Goal: Information Seeking & Learning: Learn about a topic

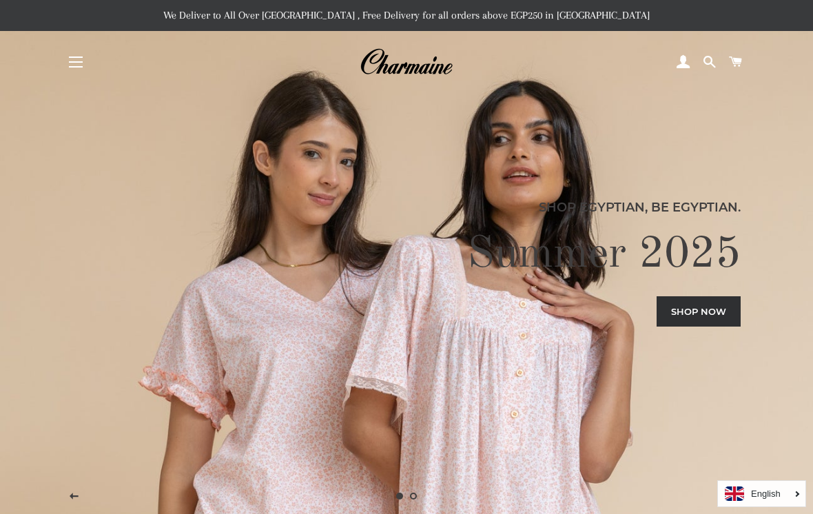
click at [74, 66] on button "Site navigation" at bounding box center [76, 62] width 34 height 34
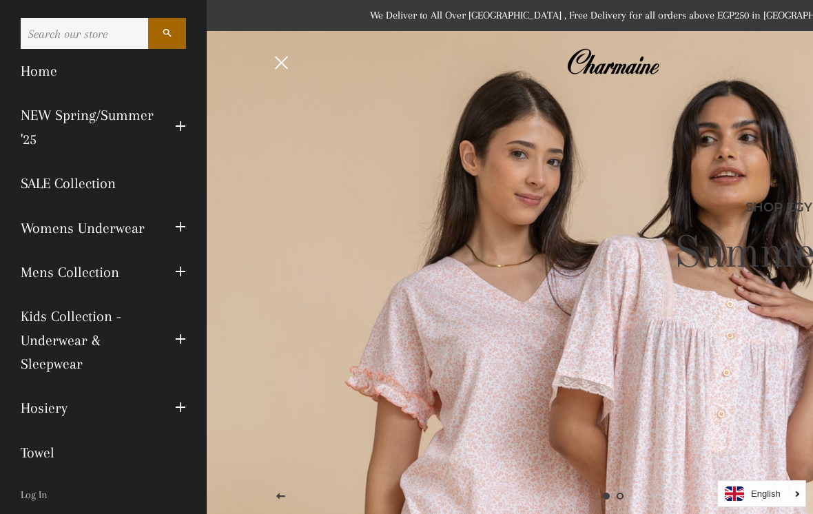
click at [116, 231] on link "Womens Underwear" at bounding box center [87, 228] width 154 height 44
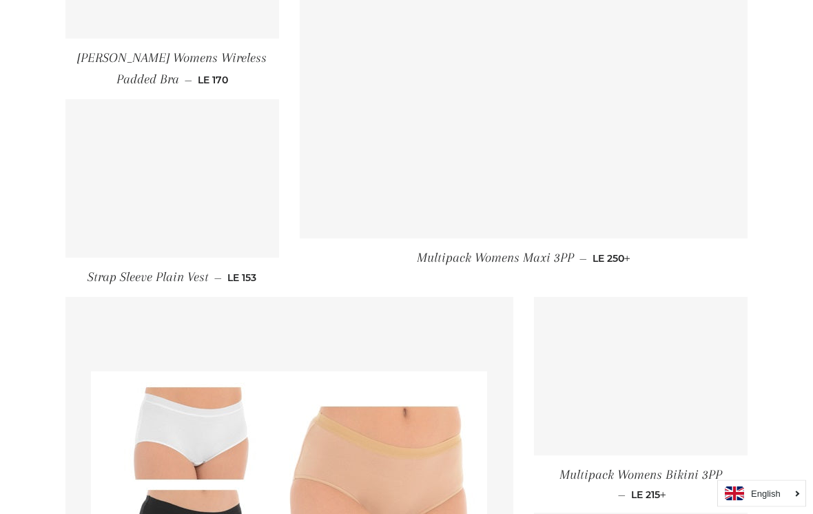
scroll to position [1148, 0]
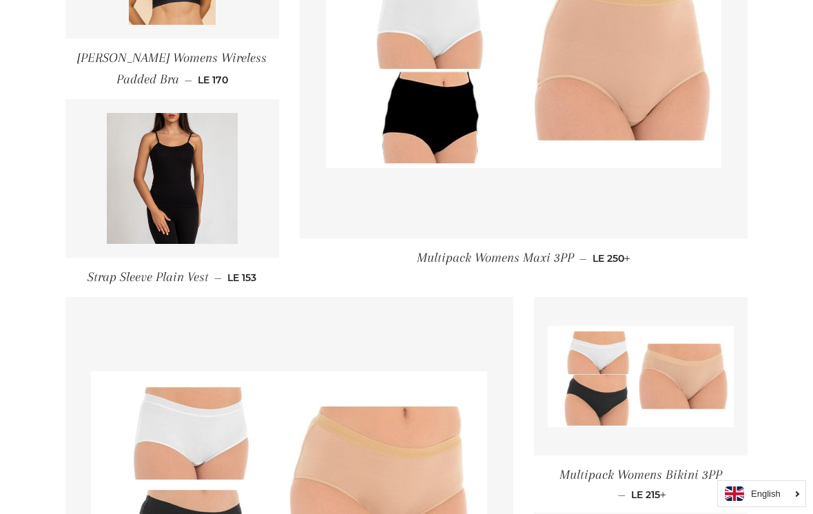
click at [176, 204] on img at bounding box center [172, 178] width 131 height 131
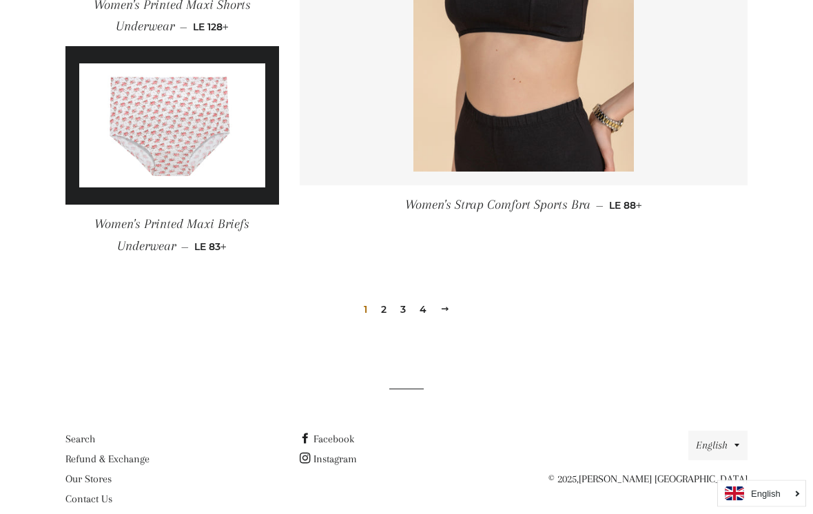
scroll to position [2031, 0]
click at [385, 308] on link "2" at bounding box center [383, 309] width 17 height 21
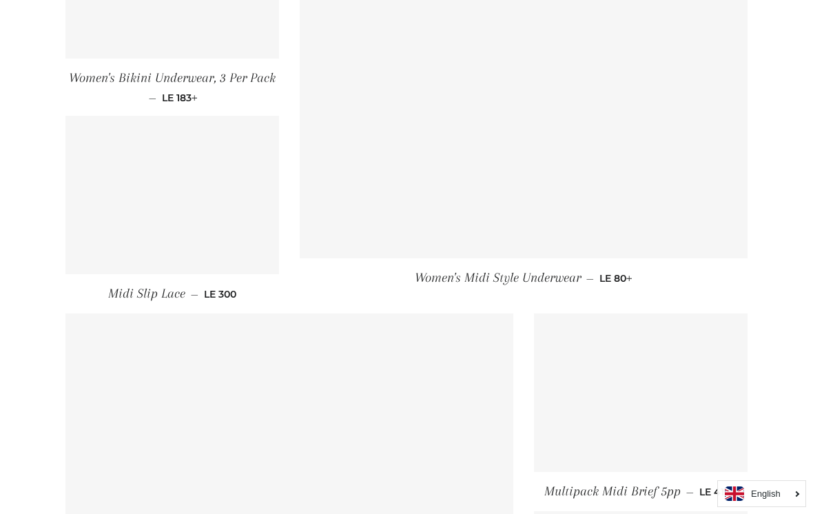
scroll to position [1104, 0]
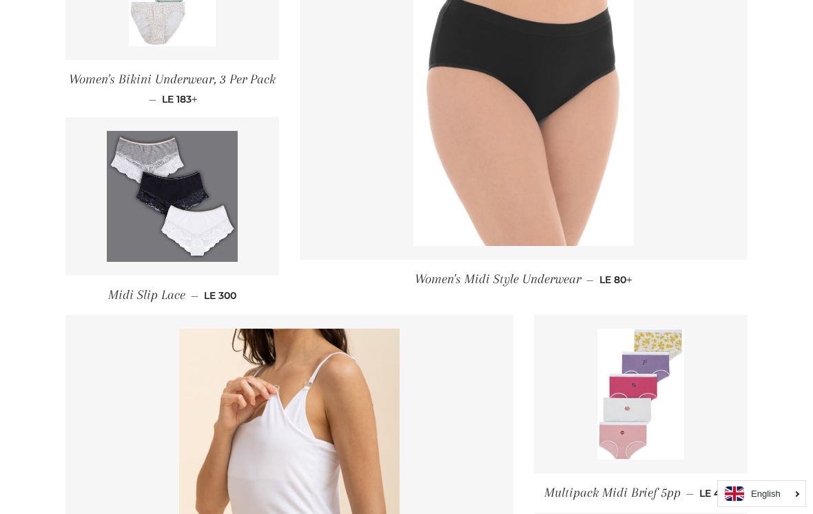
click at [174, 209] on img at bounding box center [172, 196] width 131 height 131
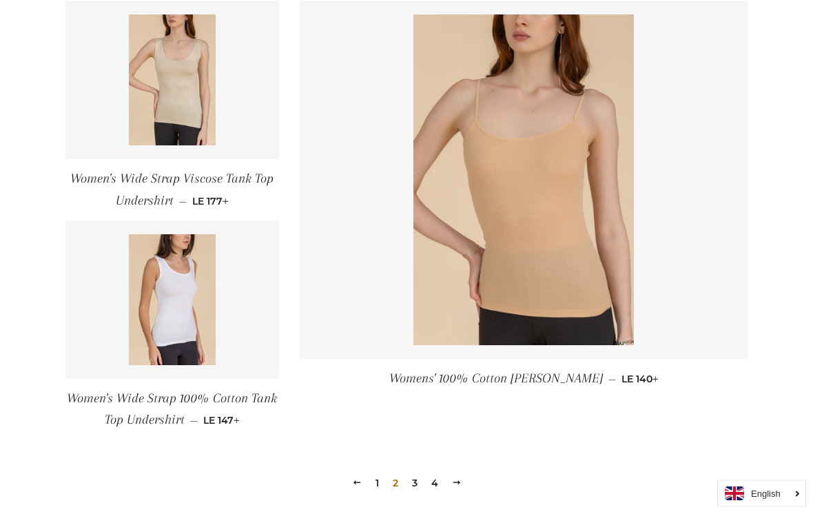
scroll to position [1831, 0]
click at [414, 482] on link "3" at bounding box center [414, 483] width 17 height 21
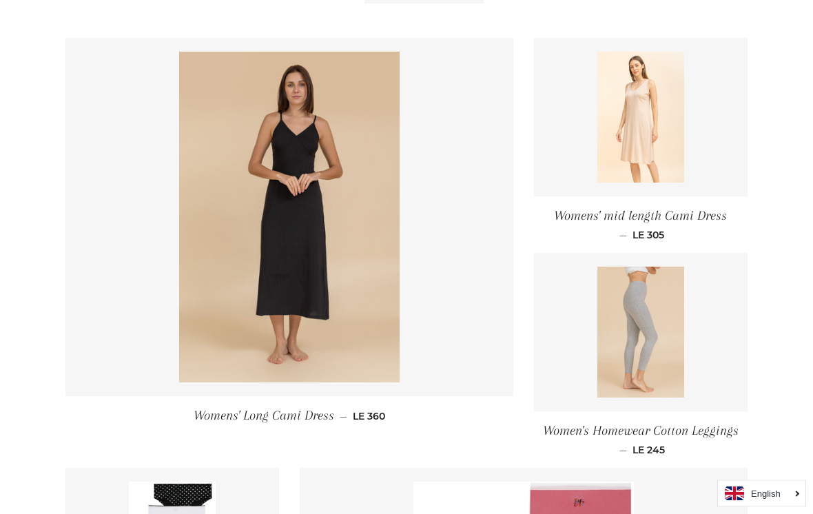
scroll to position [551, 0]
click at [300, 281] on img at bounding box center [289, 217] width 220 height 331
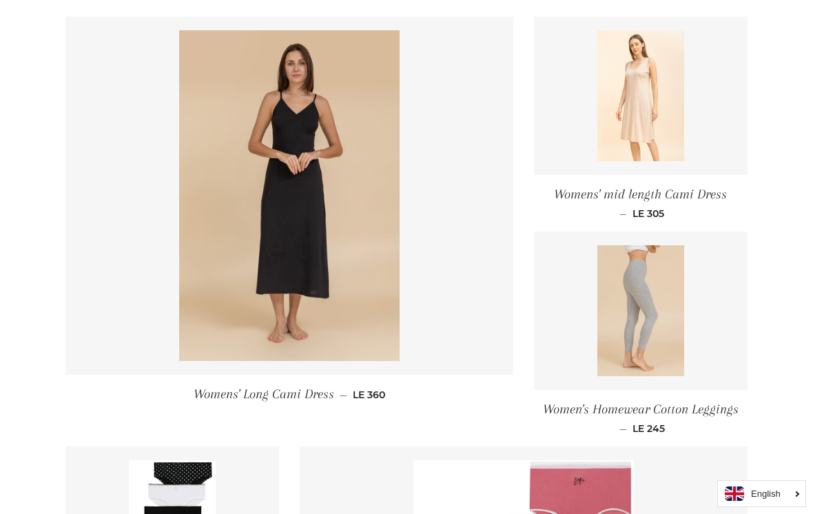
click at [643, 108] on img at bounding box center [640, 95] width 87 height 131
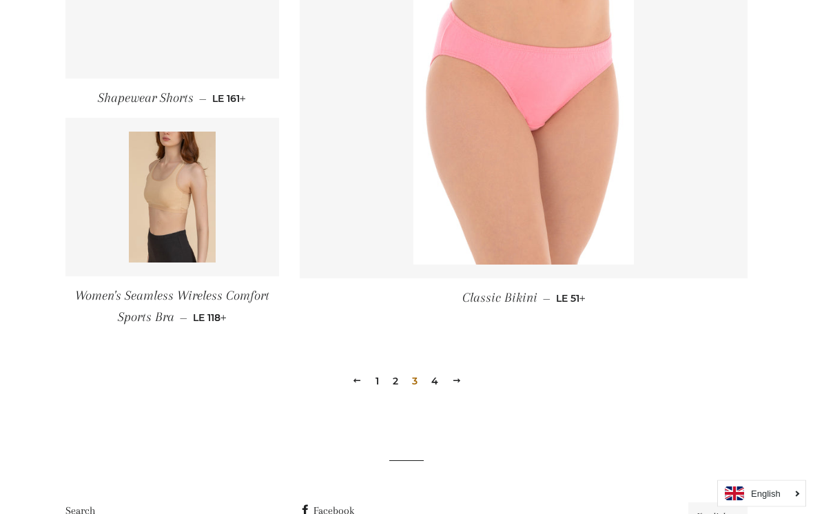
scroll to position [1927, 0]
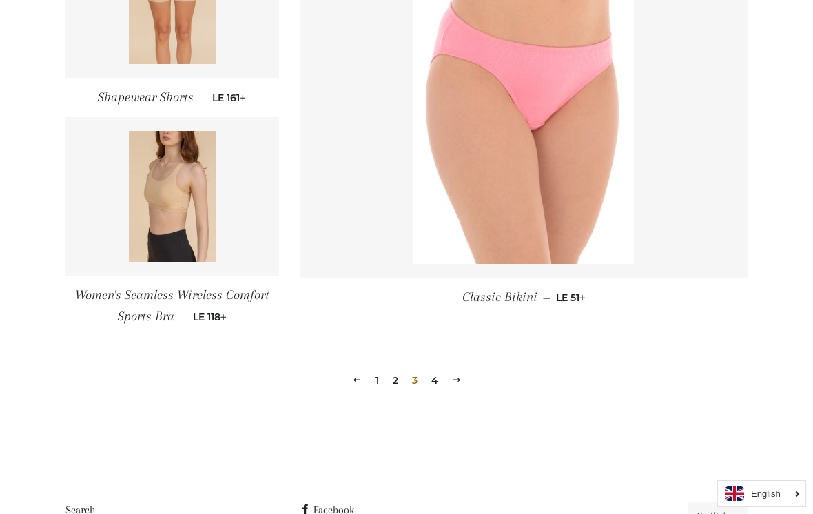
click at [435, 382] on link "4" at bounding box center [435, 380] width 18 height 21
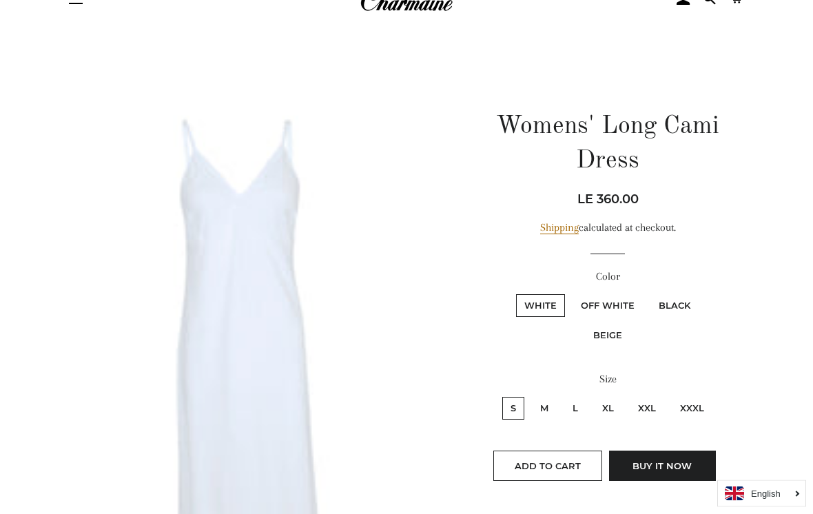
scroll to position [64, 0]
click at [271, 384] on img at bounding box center [259, 374] width 389 height 581
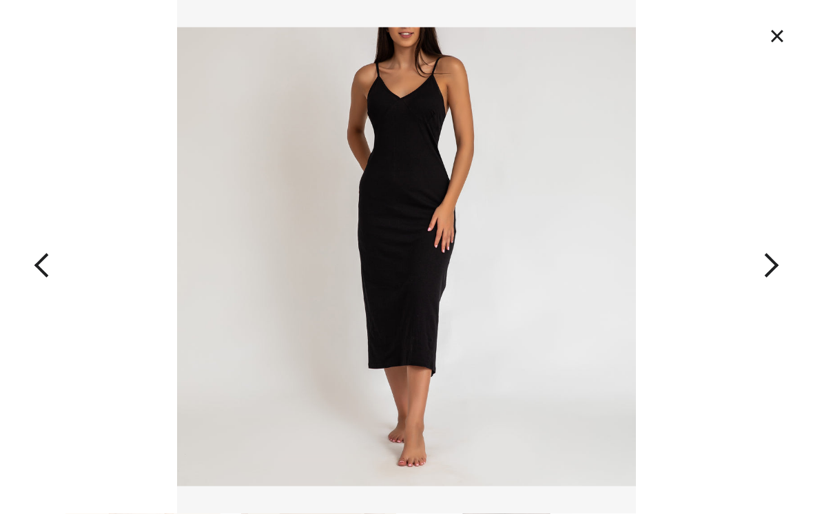
scroll to position [734, 0]
click at [782, 37] on button "×" at bounding box center [777, 36] width 30 height 30
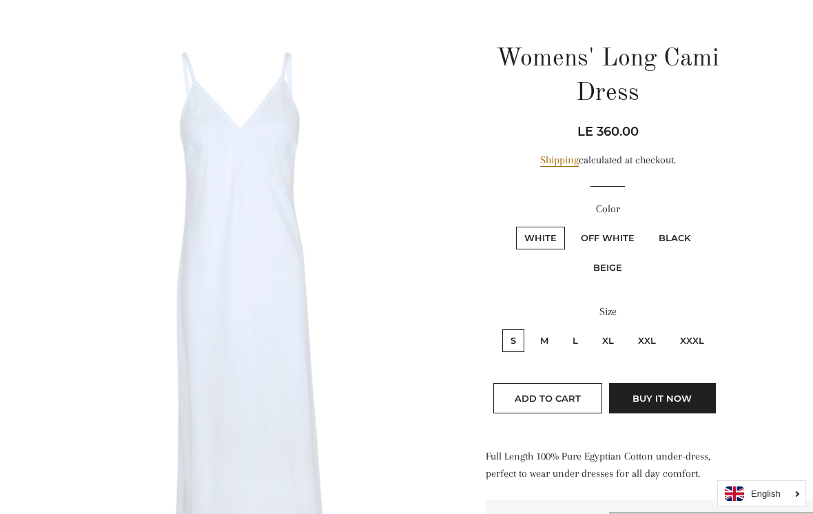
scroll to position [129, 0]
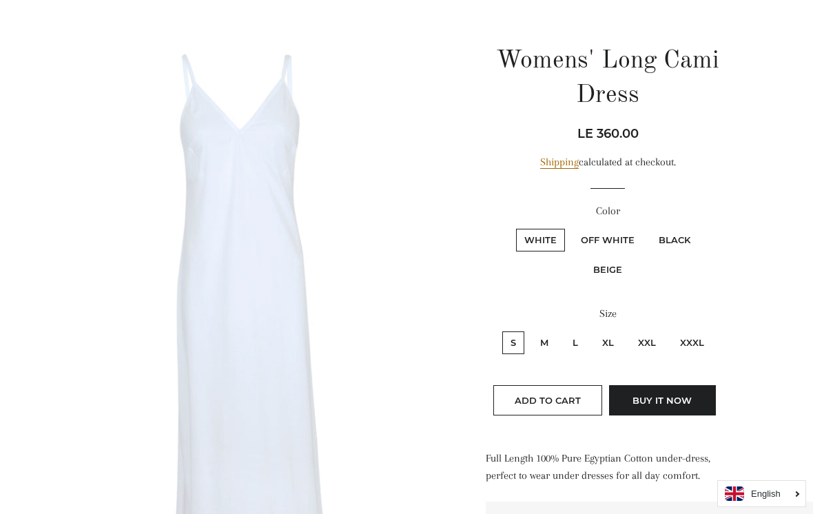
click at [612, 236] on label "Off White" at bounding box center [607, 240] width 70 height 23
click at [571, 227] on White "Off White" at bounding box center [570, 227] width 1 height 1
radio White "true"
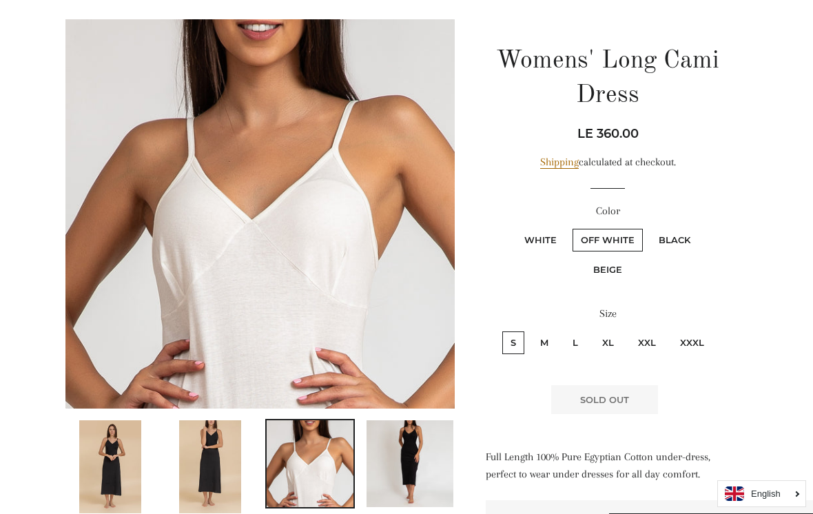
click at [676, 240] on label "Black" at bounding box center [674, 240] width 48 height 23
click at [649, 227] on input "Black" at bounding box center [648, 227] width 1 height 1
radio input "true"
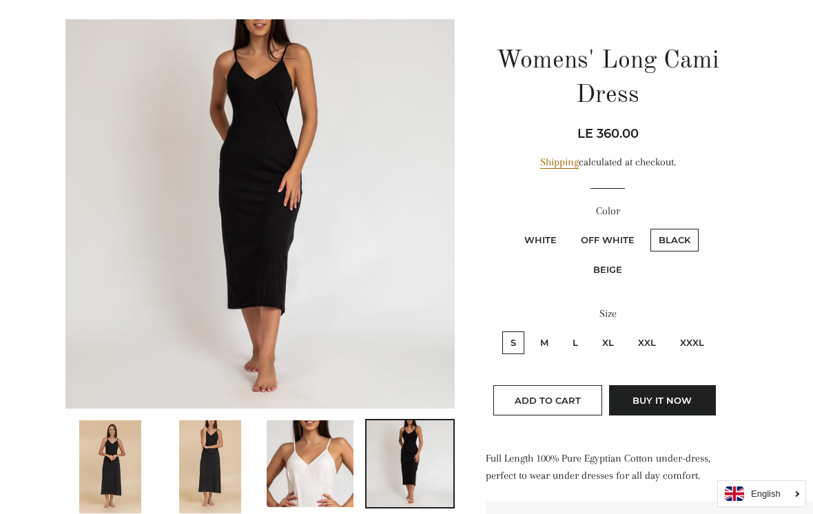
click at [611, 267] on label "Beige" at bounding box center [607, 269] width 45 height 23
click at [701, 227] on input "Beige" at bounding box center [701, 227] width 1 height 1
radio input "true"
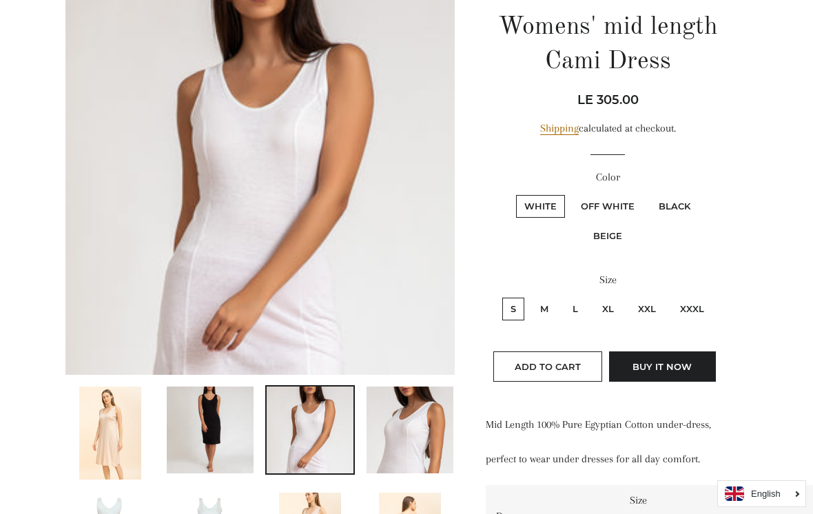
scroll to position [157, 0]
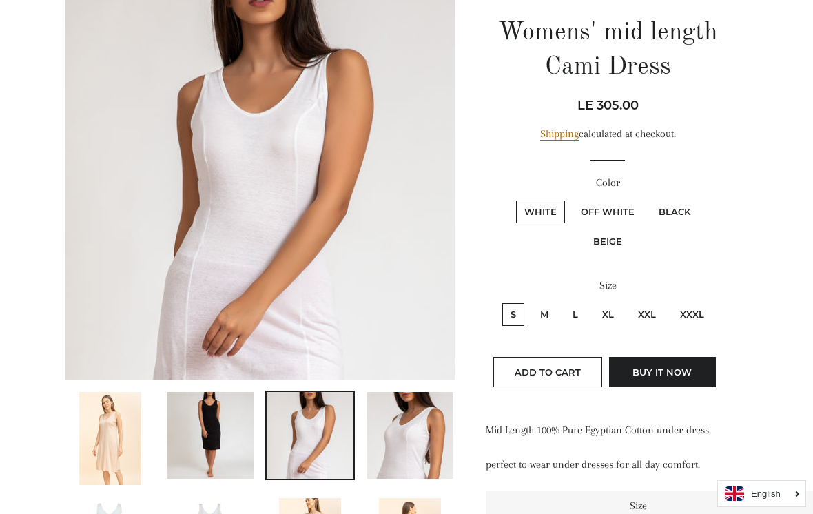
click at [606, 209] on label "Off White" at bounding box center [607, 211] width 70 height 23
click at [571, 199] on White "Off White" at bounding box center [570, 198] width 1 height 1
radio White "true"
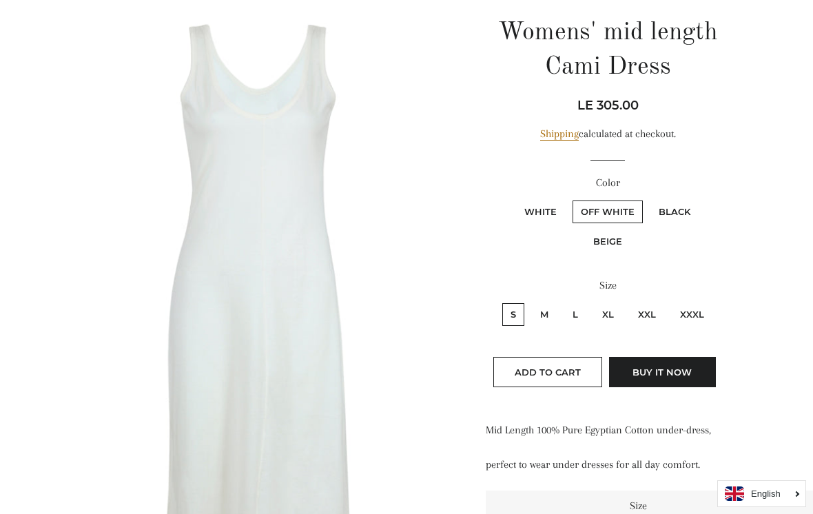
click at [605, 240] on label "Beige" at bounding box center [607, 241] width 45 height 23
click at [701, 199] on input "Beige" at bounding box center [701, 198] width 1 height 1
radio input "true"
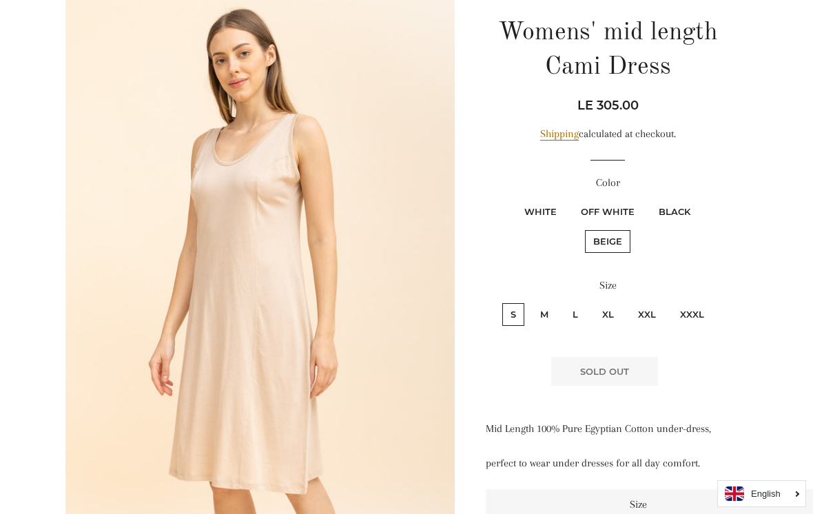
click at [336, 393] on img at bounding box center [259, 282] width 389 height 583
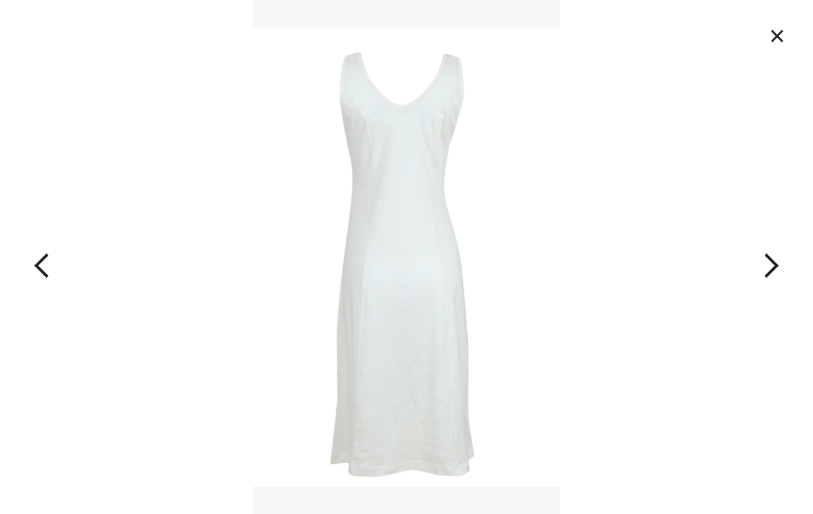
click at [769, 41] on button "×" at bounding box center [777, 36] width 30 height 30
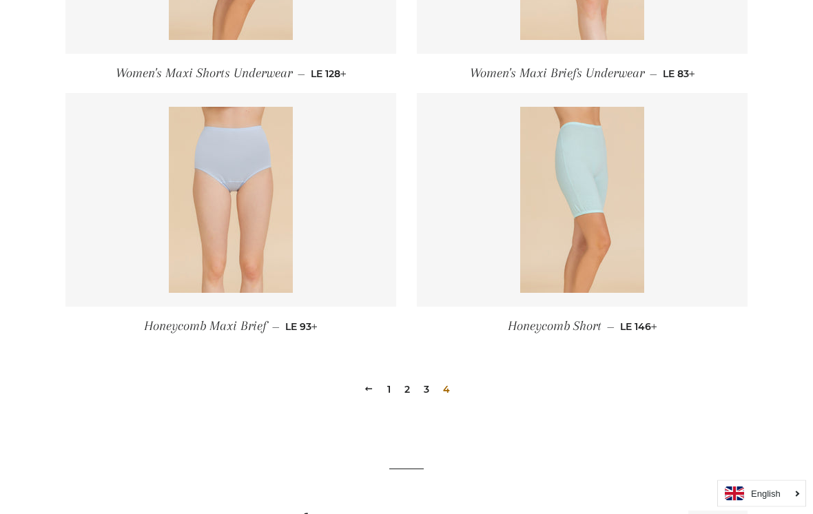
scroll to position [749, 0]
click at [427, 386] on link "3" at bounding box center [426, 388] width 17 height 21
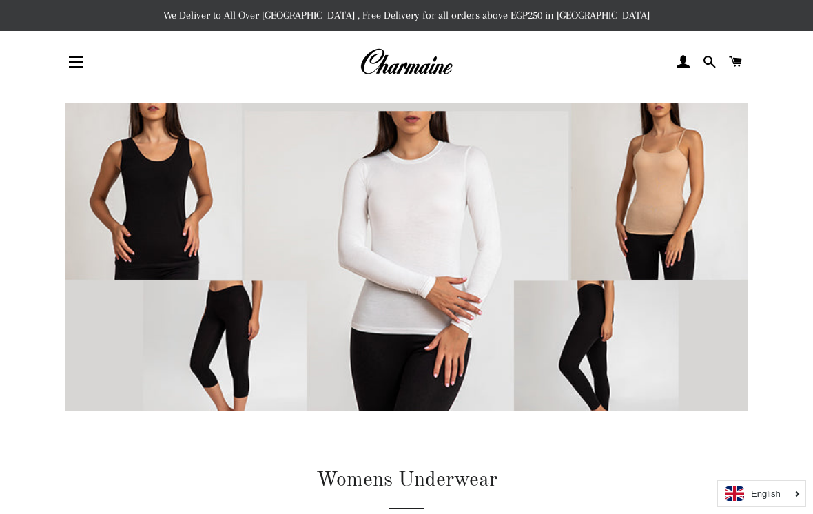
click at [74, 65] on button "Site navigation" at bounding box center [76, 62] width 34 height 34
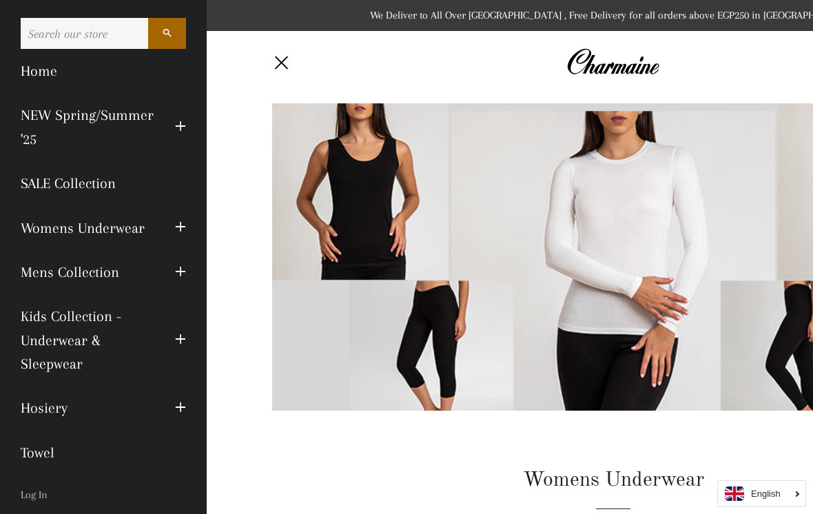
click at [88, 180] on link "SALE Collection" at bounding box center [103, 183] width 186 height 44
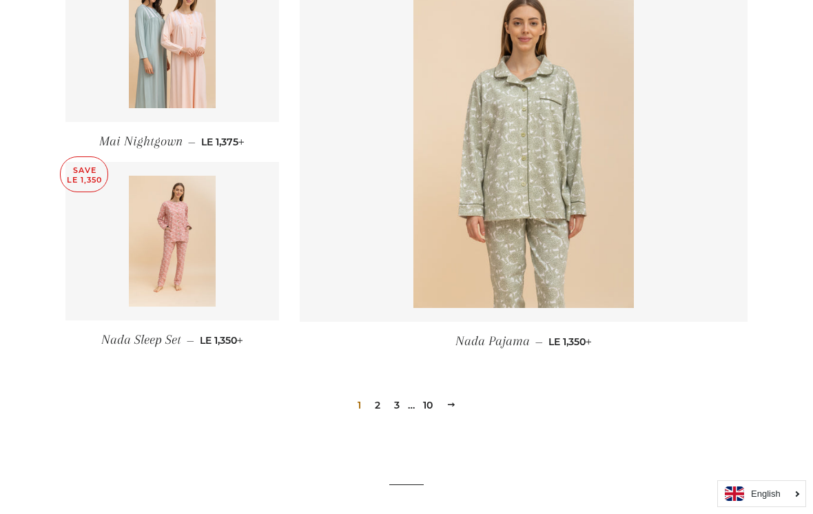
scroll to position [1885, 0]
click at [378, 395] on link "2" at bounding box center [377, 405] width 17 height 21
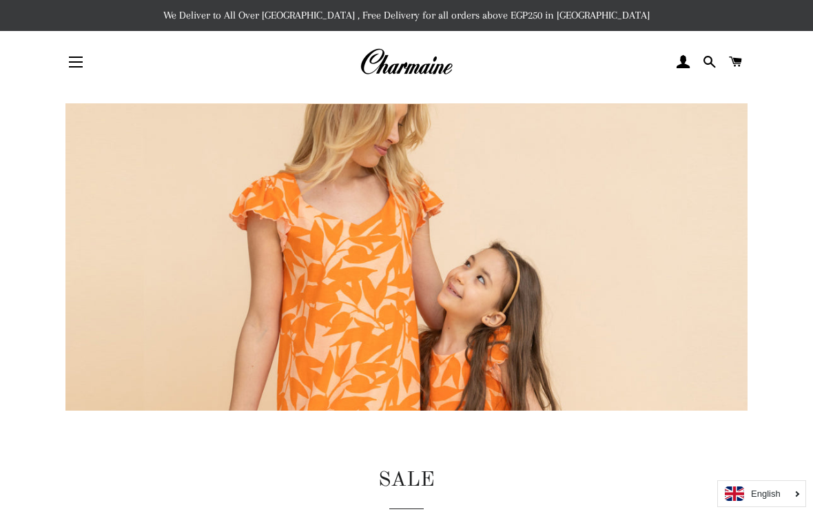
click at [76, 61] on button "Site navigation" at bounding box center [76, 62] width 34 height 34
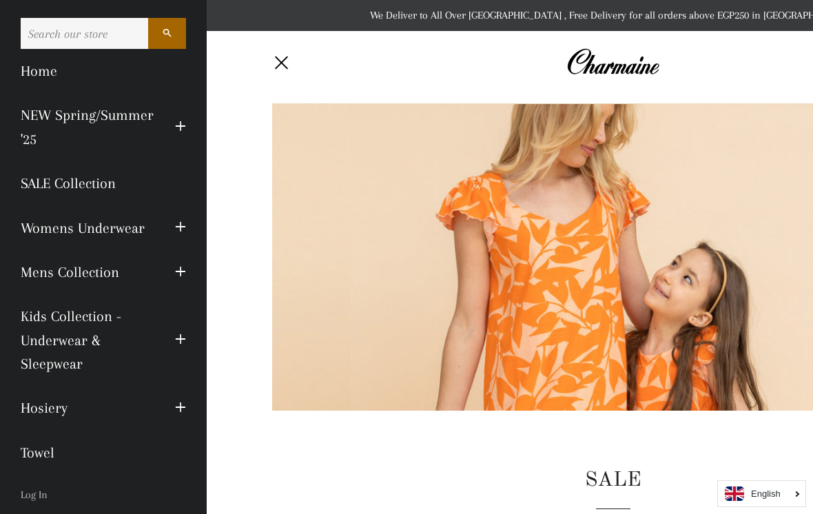
click at [173, 229] on button "Expand submenu Womens Underwear Collapse submenu Womens Underwear" at bounding box center [181, 228] width 32 height 38
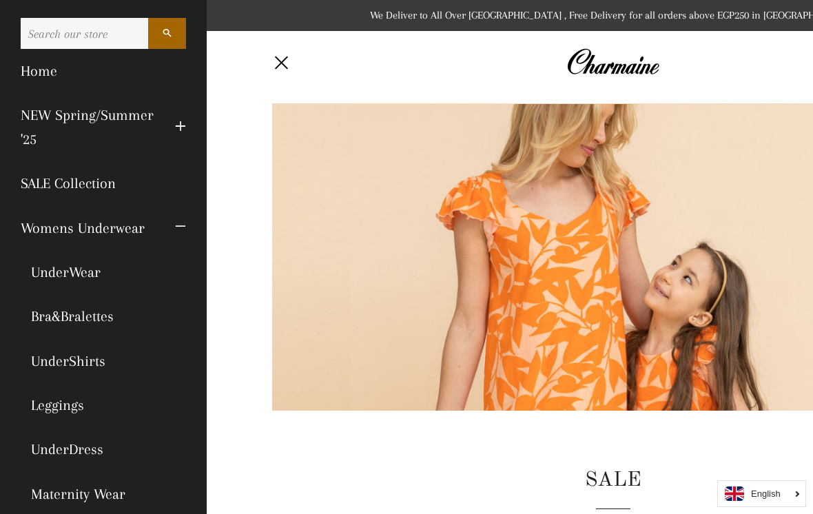
click at [106, 318] on link "Bra&Bralettes" at bounding box center [103, 316] width 186 height 44
click at [85, 449] on link "UnderDress" at bounding box center [103, 449] width 186 height 44
click at [33, 69] on link "Home" at bounding box center [103, 71] width 186 height 44
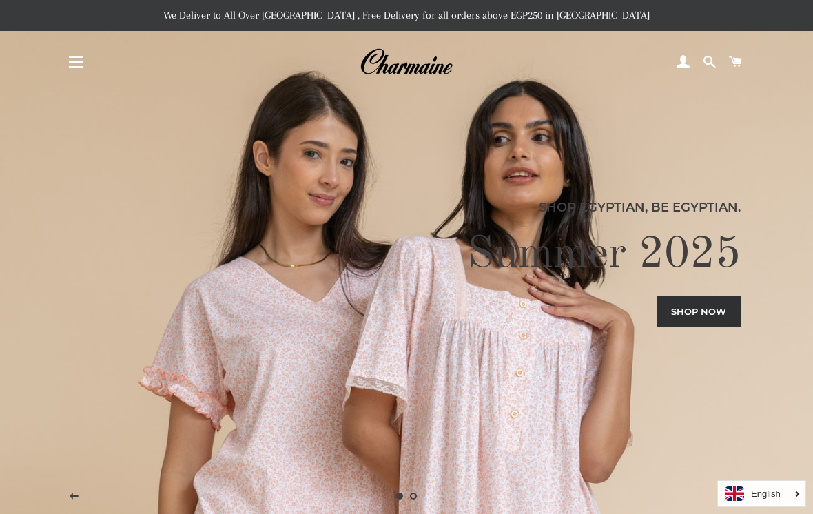
click at [78, 63] on button "Site navigation" at bounding box center [76, 62] width 34 height 34
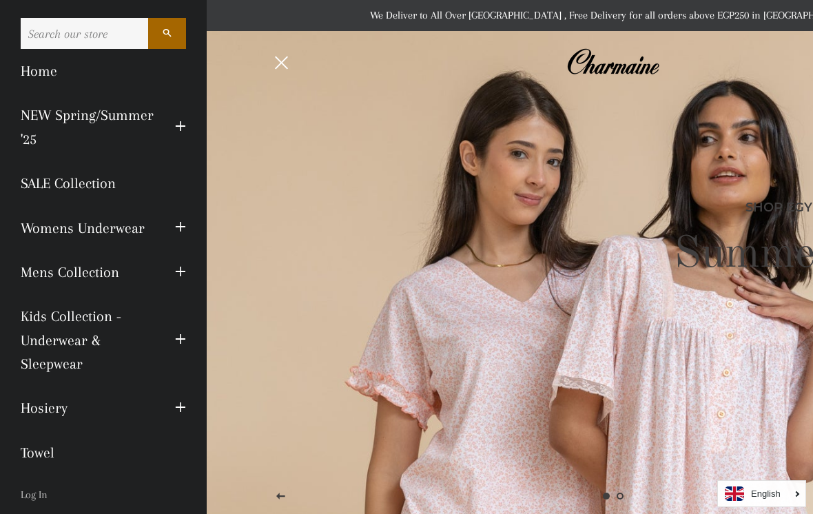
click at [54, 413] on link "Hosiery" at bounding box center [87, 408] width 154 height 44
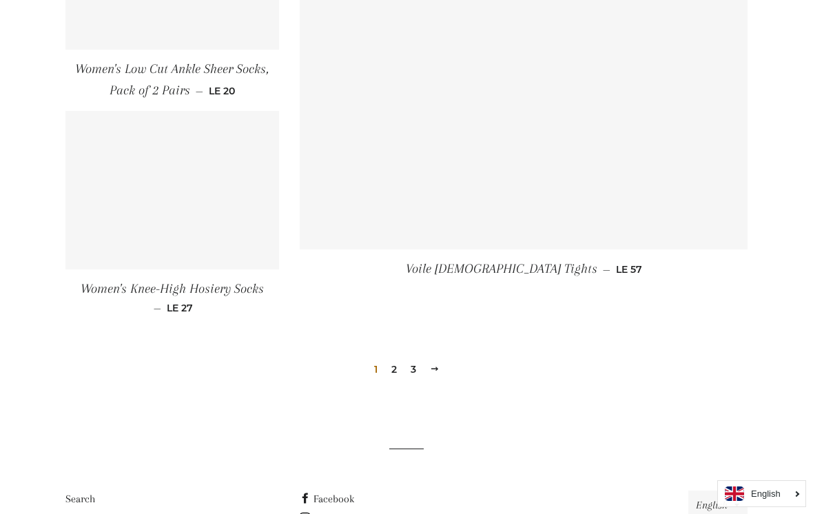
scroll to position [1970, 0]
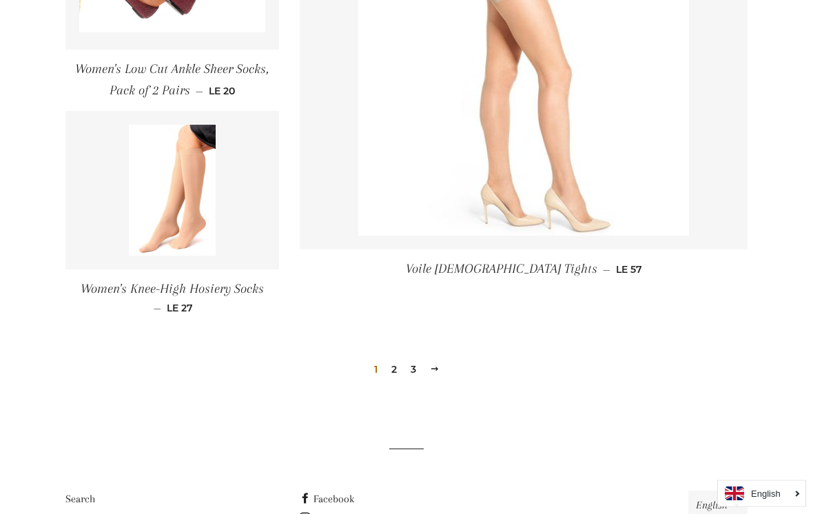
click at [397, 370] on link "2" at bounding box center [394, 370] width 17 height 21
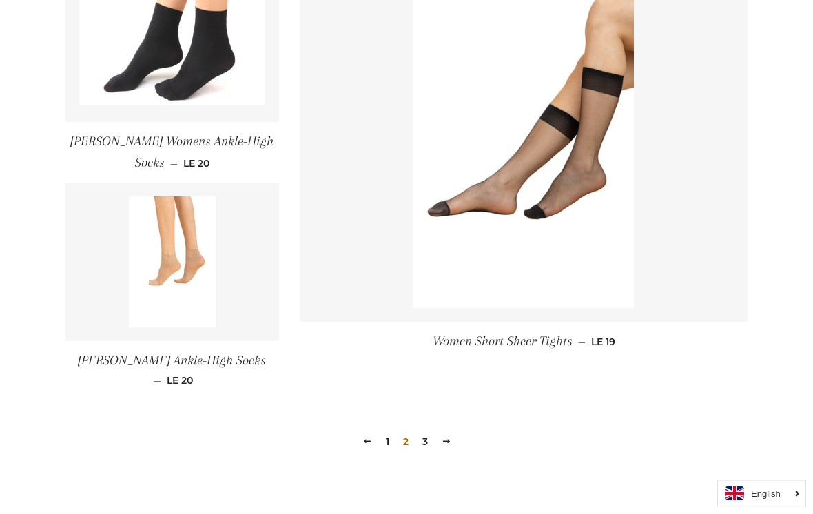
scroll to position [1854, 0]
click at [420, 432] on link "3" at bounding box center [425, 442] width 17 height 21
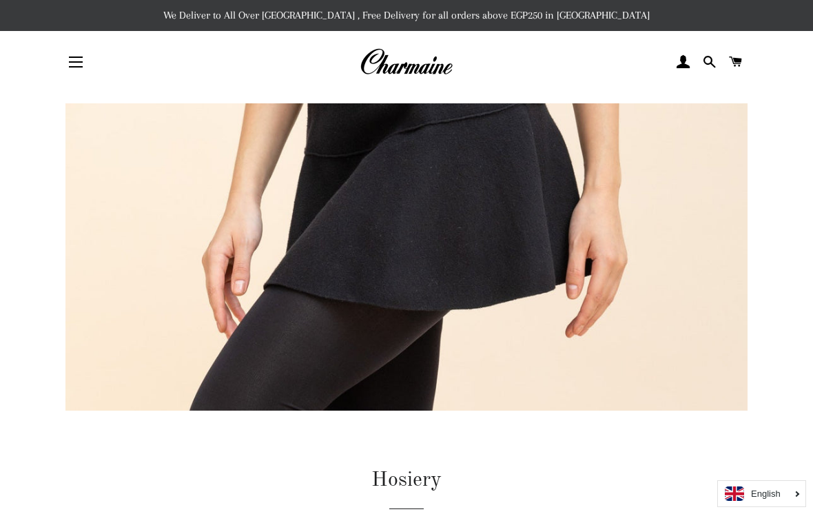
click at [83, 63] on button "Site navigation" at bounding box center [76, 62] width 34 height 34
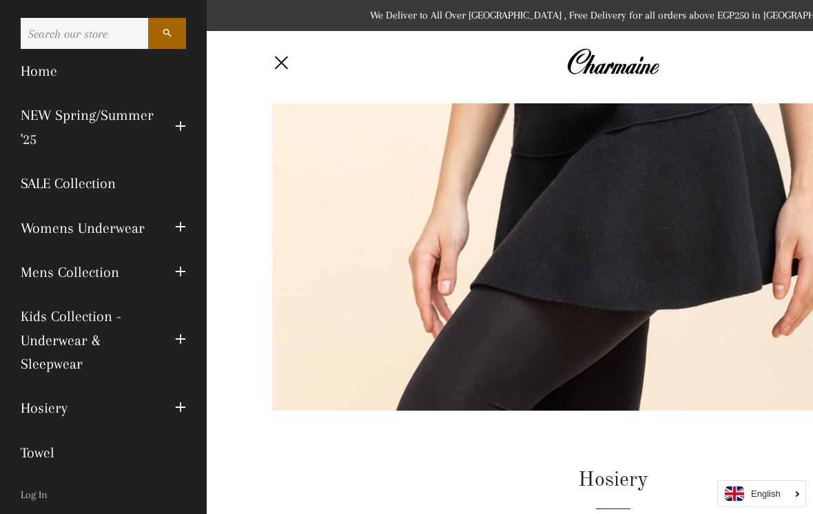
click at [47, 454] on link "Towel" at bounding box center [103, 453] width 186 height 44
click at [172, 227] on button "Expand submenu Womens Underwear Collapse submenu Womens Underwear" at bounding box center [181, 228] width 32 height 38
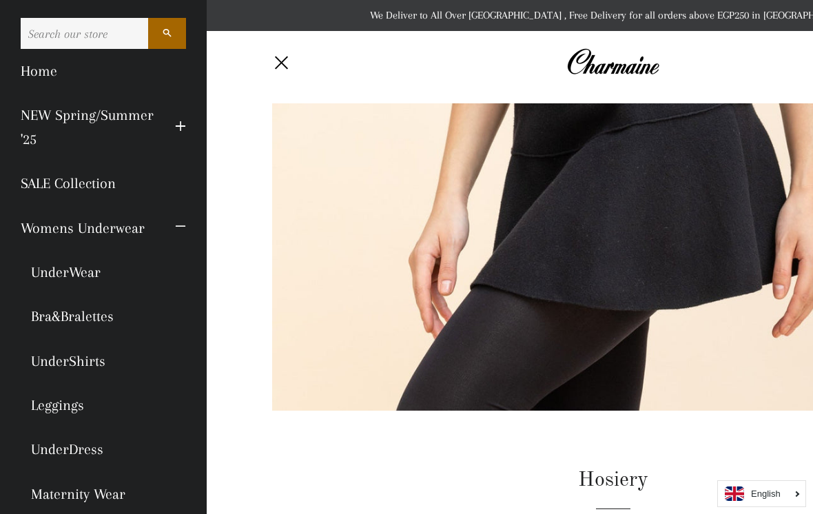
click at [93, 268] on link "UnderWear" at bounding box center [103, 272] width 186 height 44
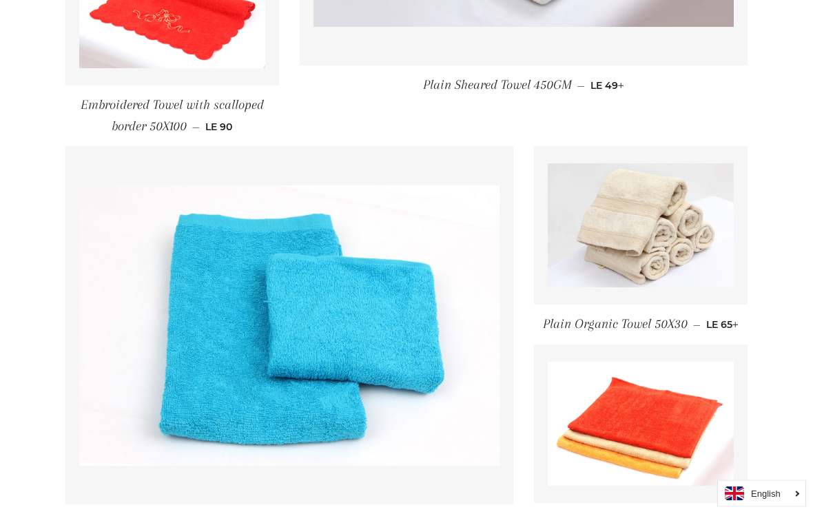
scroll to position [1298, 0]
click at [648, 237] on img at bounding box center [641, 225] width 186 height 124
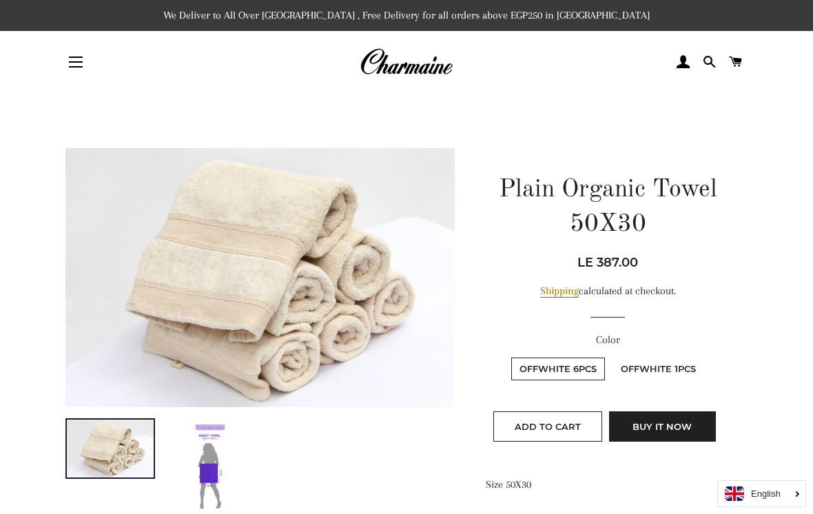
click at [354, 322] on img at bounding box center [259, 277] width 389 height 259
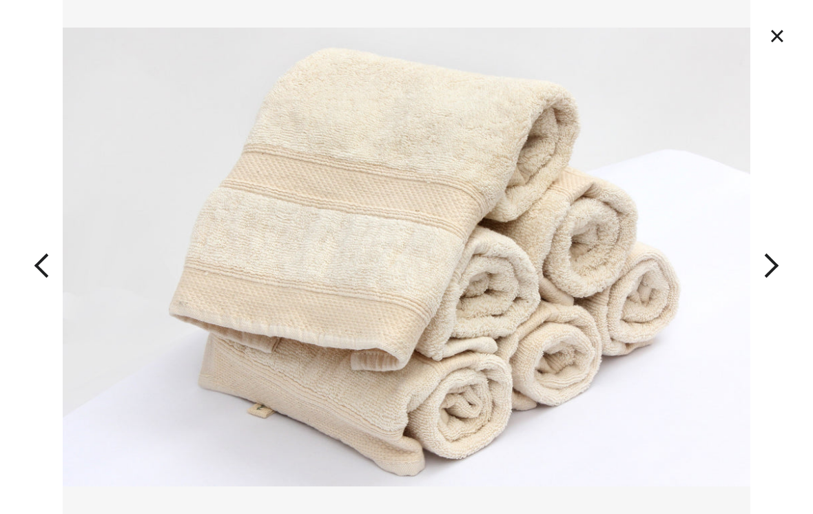
click at [768, 39] on button "×" at bounding box center [777, 36] width 30 height 30
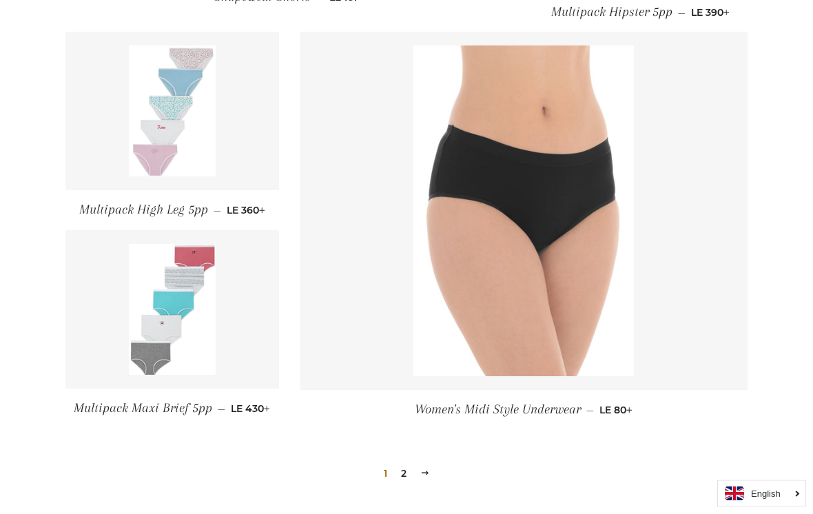
scroll to position [1480, 0]
click at [397, 470] on link "2" at bounding box center [403, 473] width 17 height 21
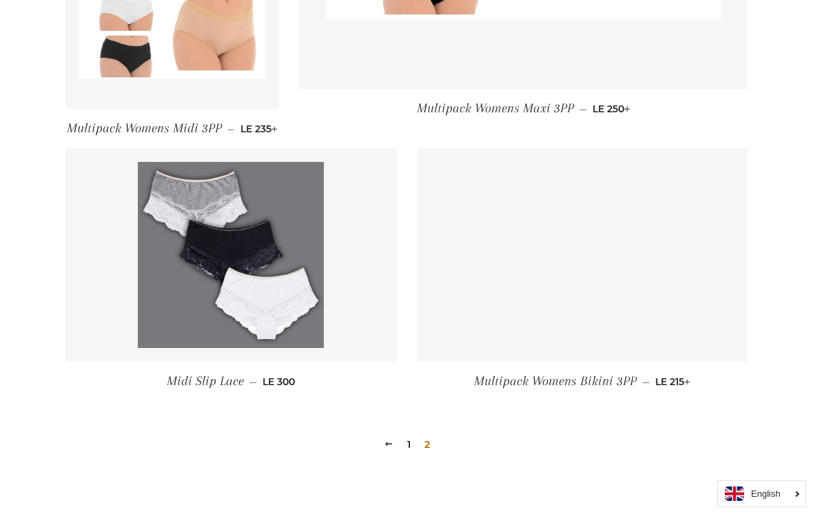
scroll to position [931, 0]
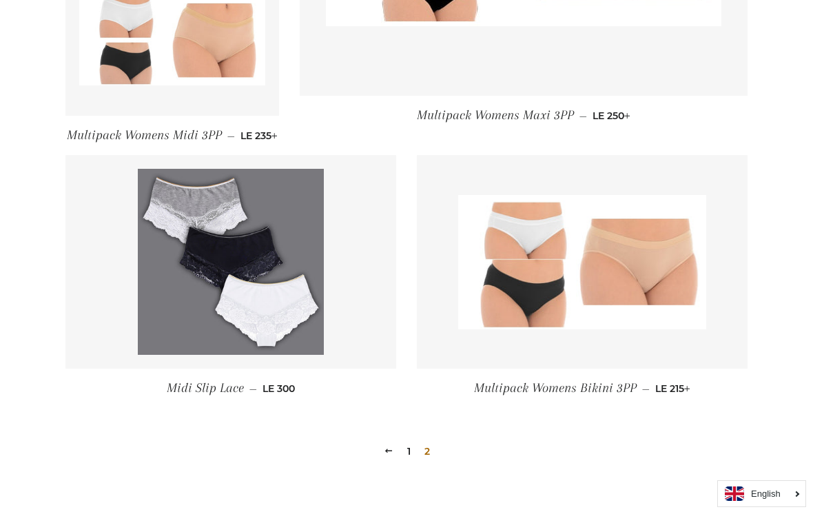
click at [222, 318] on img at bounding box center [231, 262] width 186 height 186
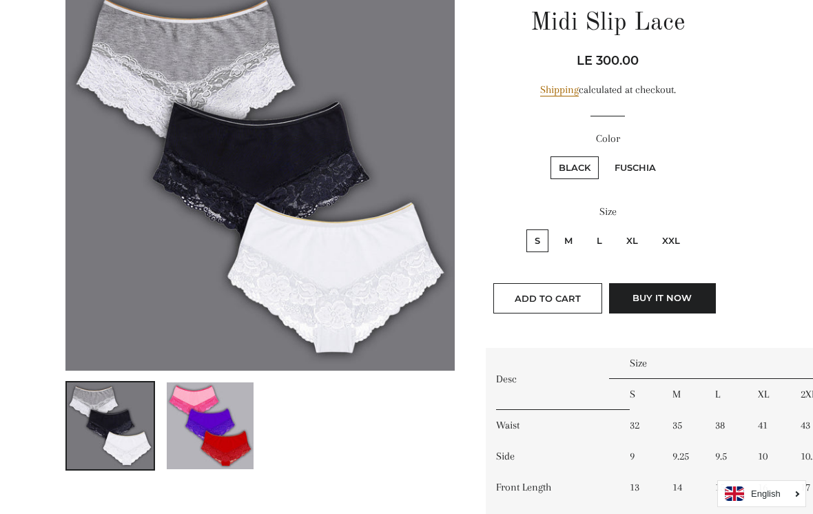
scroll to position [164, 0]
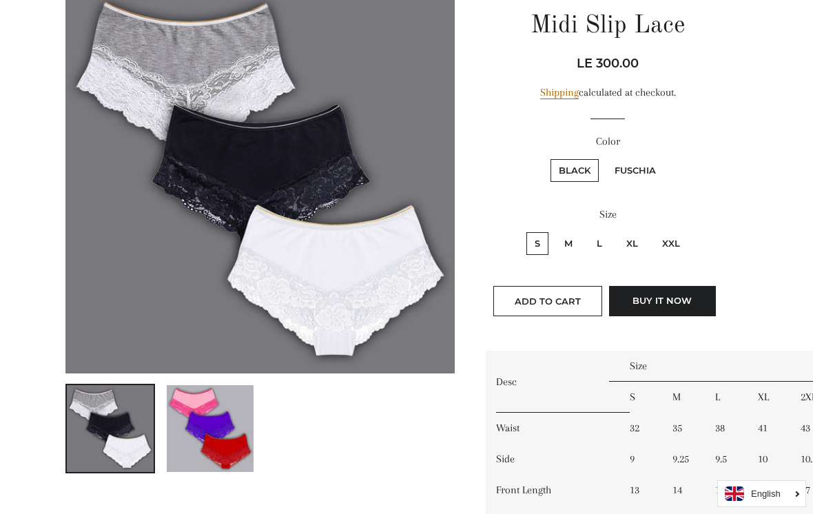
click at [342, 276] on img at bounding box center [259, 178] width 389 height 389
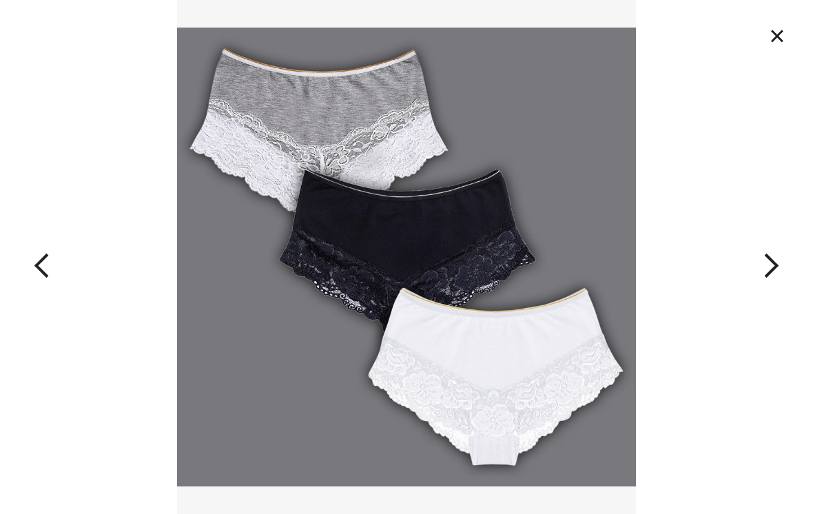
click at [771, 34] on button "×" at bounding box center [777, 36] width 30 height 30
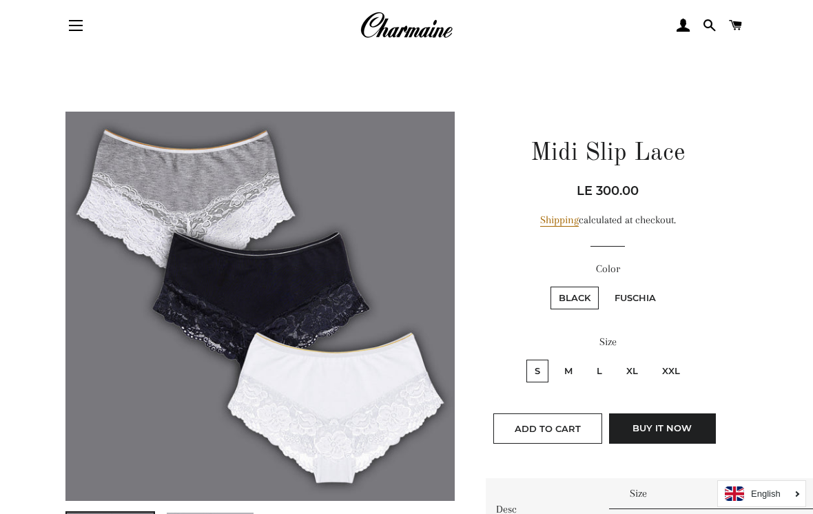
scroll to position [0, 0]
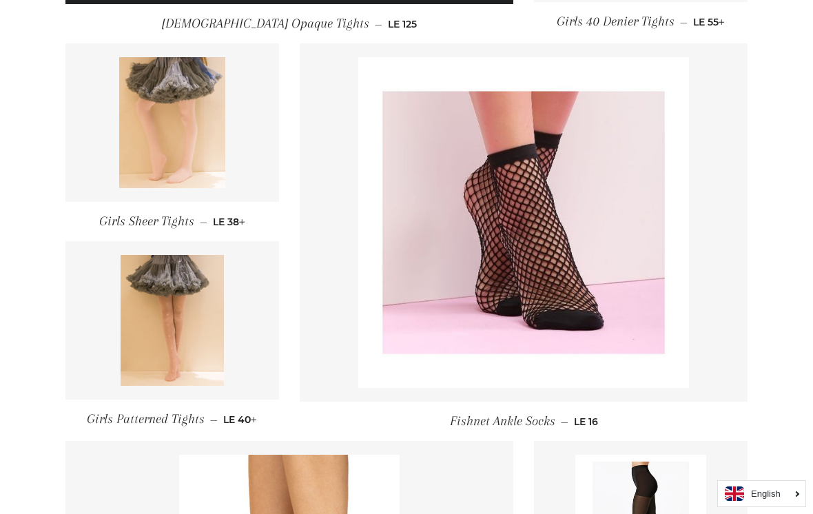
scroll to position [915, 0]
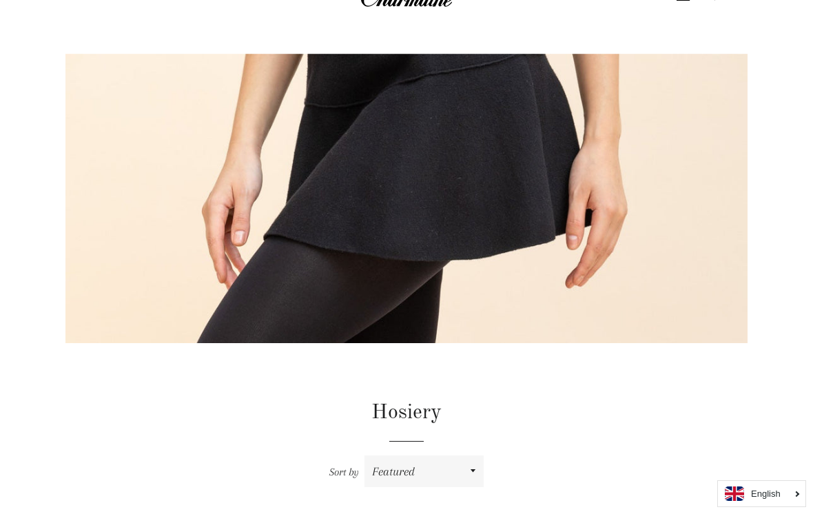
scroll to position [3, 0]
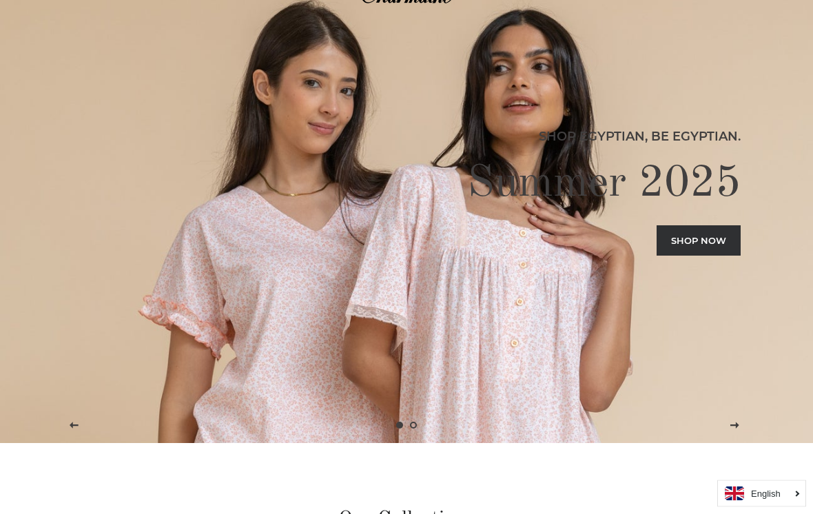
scroll to position [71, 0]
click at [705, 246] on link "Shop now" at bounding box center [698, 240] width 84 height 30
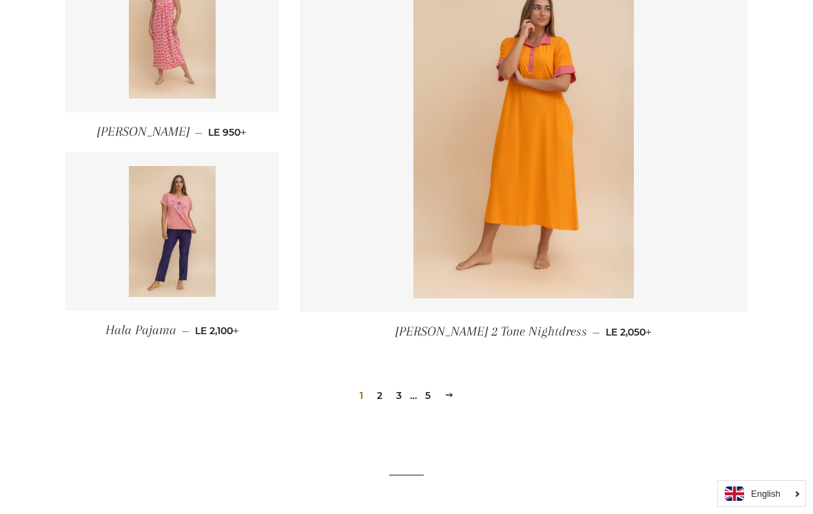
scroll to position [1827, 0]
click at [373, 402] on link "2" at bounding box center [379, 396] width 17 height 21
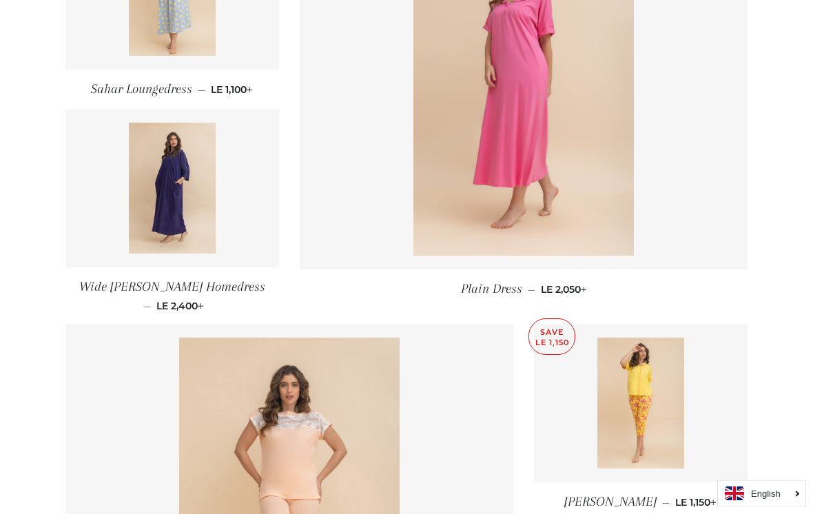
scroll to position [1075, 0]
click at [163, 215] on img at bounding box center [172, 188] width 87 height 131
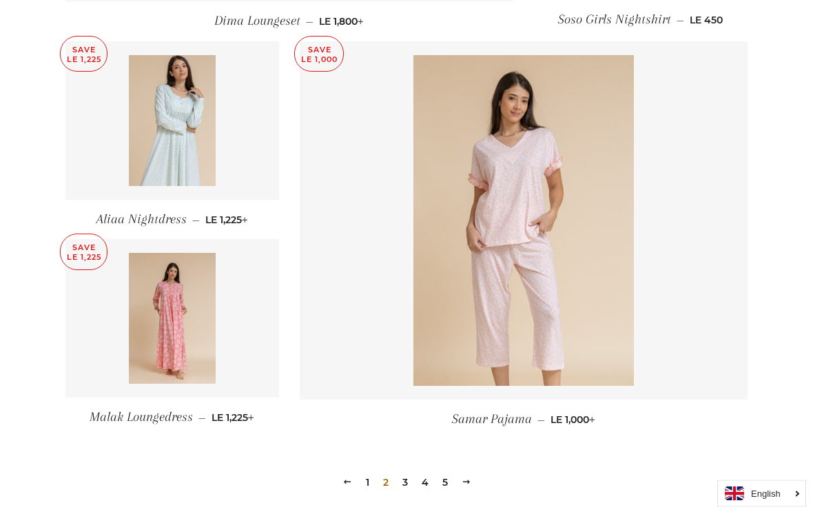
scroll to position [1755, 0]
click at [168, 322] on img at bounding box center [172, 318] width 87 height 131
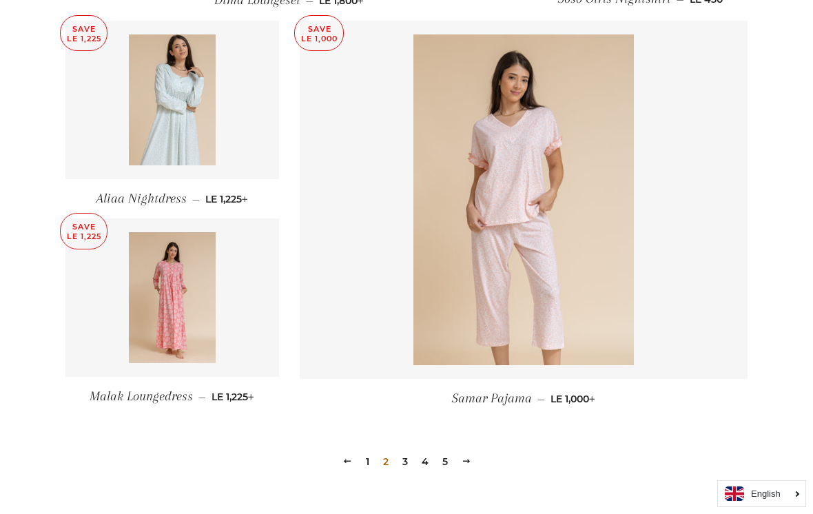
click at [400, 461] on link "3" at bounding box center [405, 461] width 17 height 21
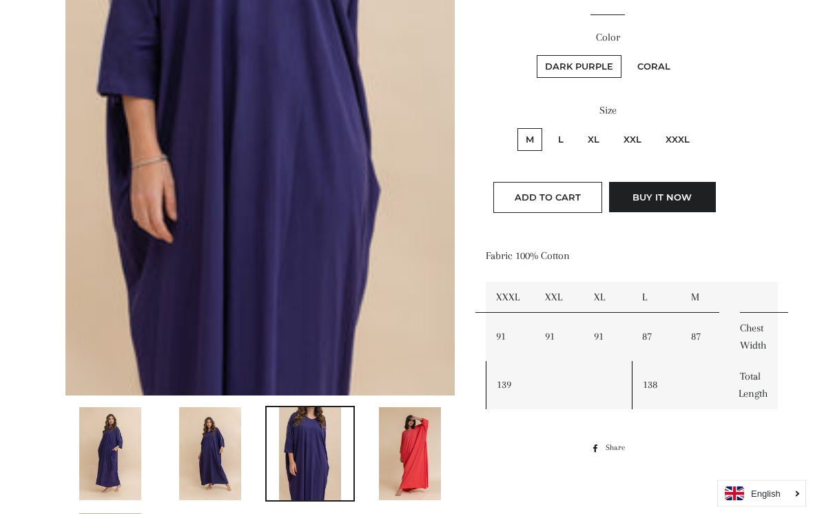
scroll to position [337, 0]
click at [411, 452] on img at bounding box center [410, 453] width 62 height 93
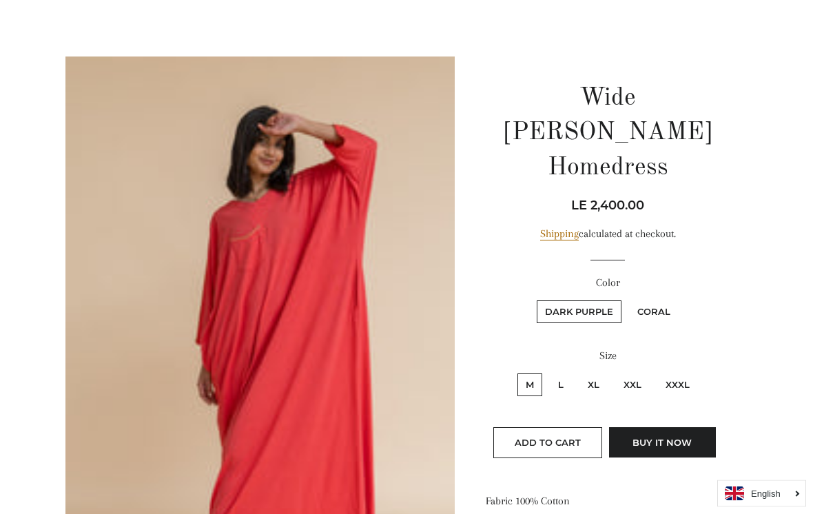
scroll to position [75, 0]
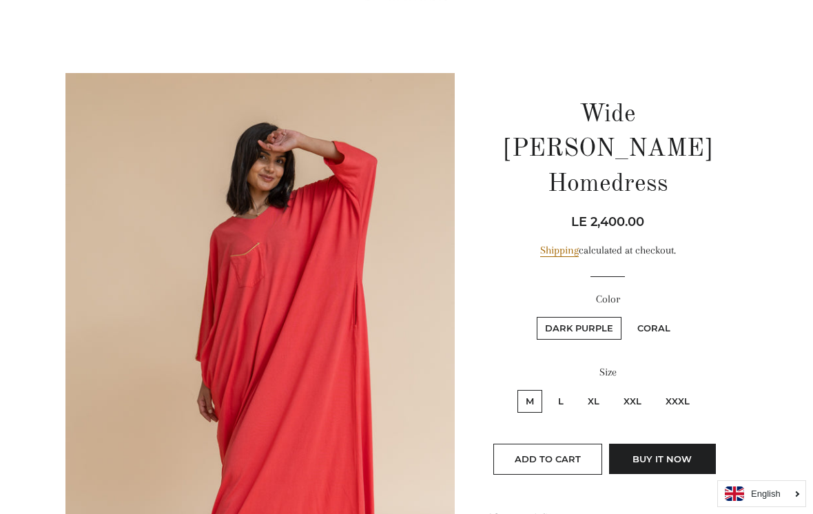
click at [390, 343] on img at bounding box center [259, 364] width 389 height 583
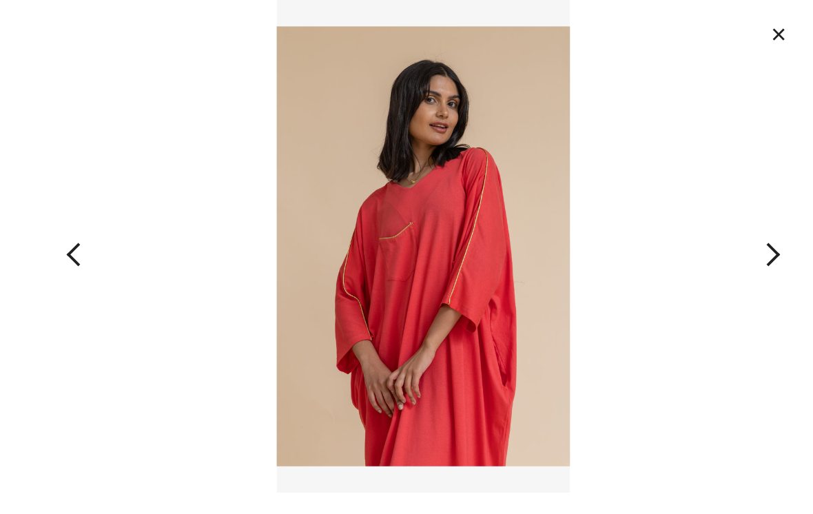
scroll to position [69, 0]
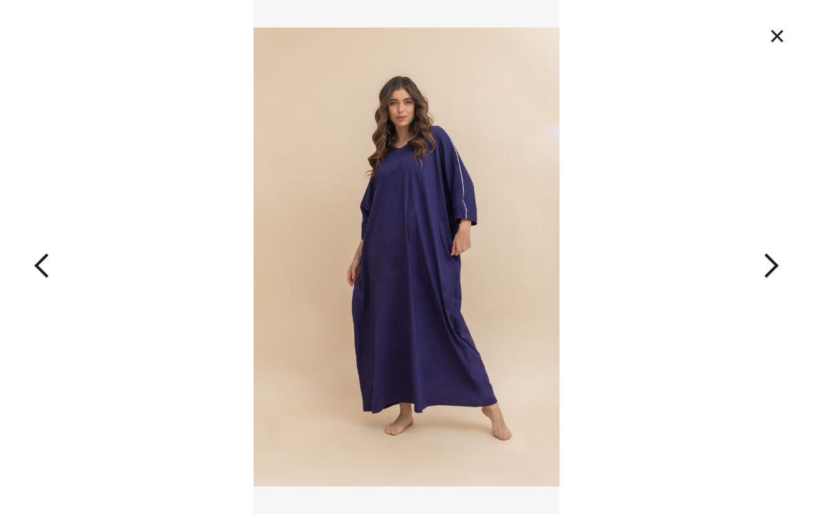
click at [768, 29] on button "×" at bounding box center [777, 36] width 30 height 30
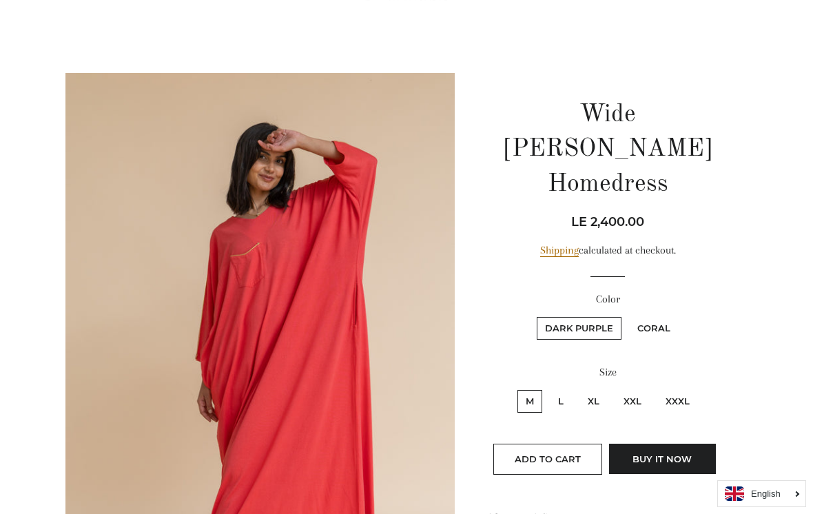
scroll to position [0, 0]
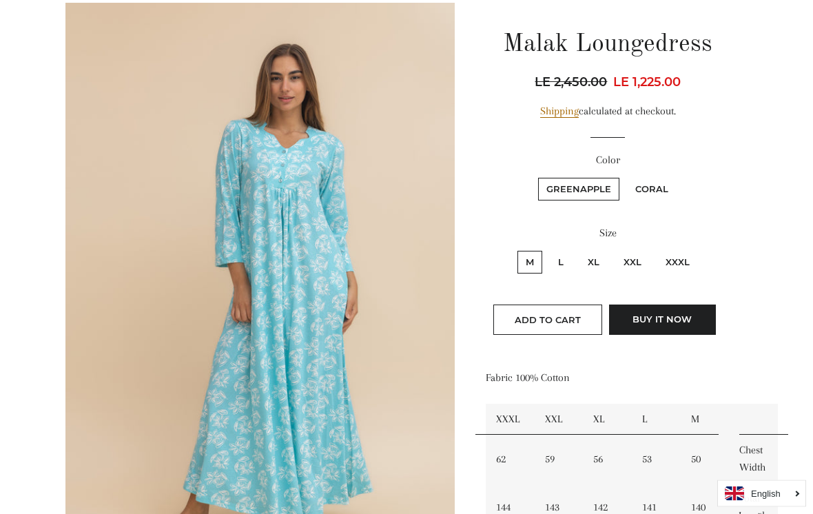
scroll to position [151, 0]
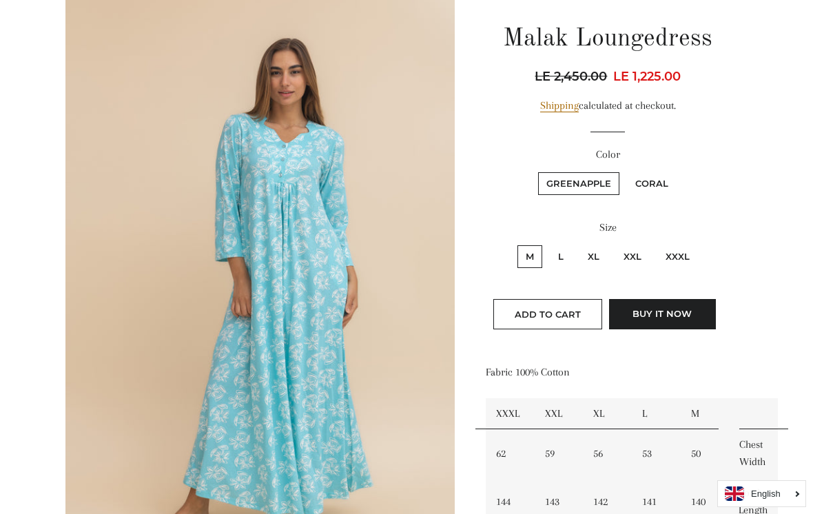
click at [380, 333] on img at bounding box center [259, 288] width 389 height 583
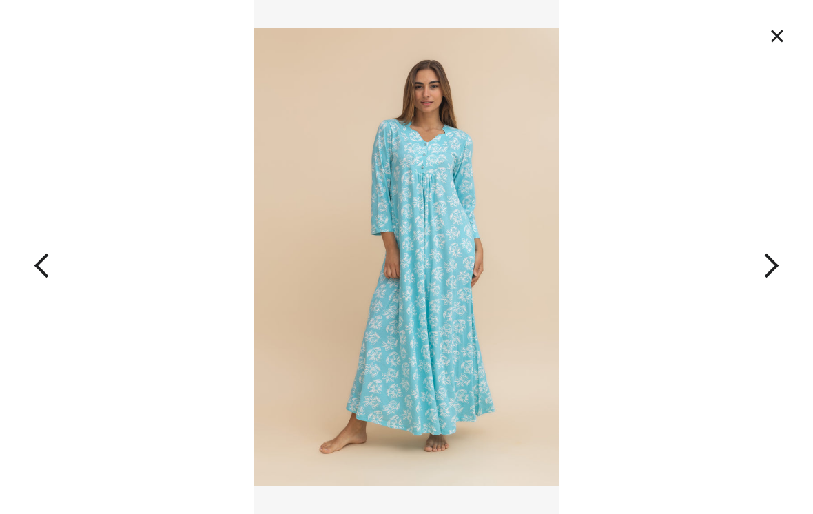
click at [773, 24] on button "×" at bounding box center [777, 36] width 30 height 30
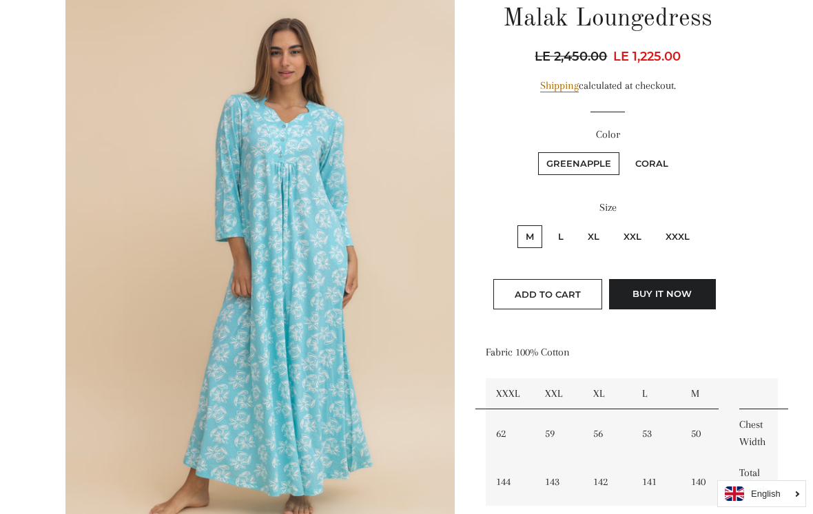
scroll to position [172, 0]
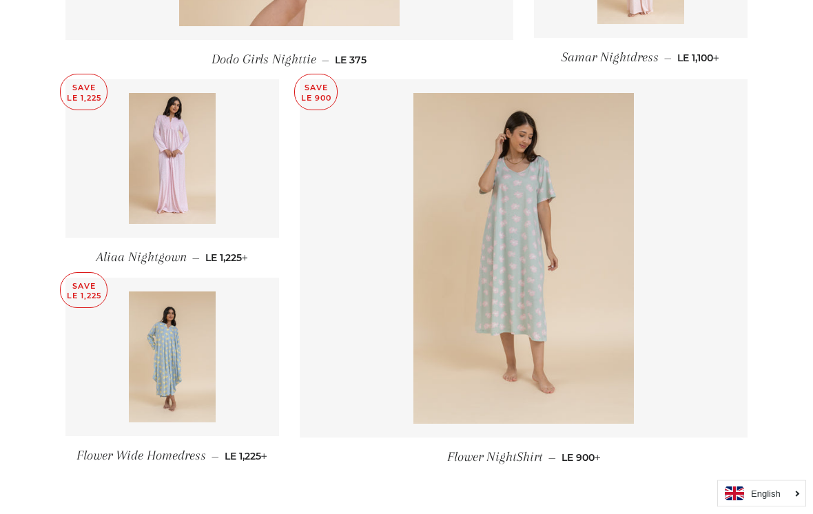
scroll to position [1703, 0]
click at [174, 177] on img at bounding box center [172, 157] width 87 height 131
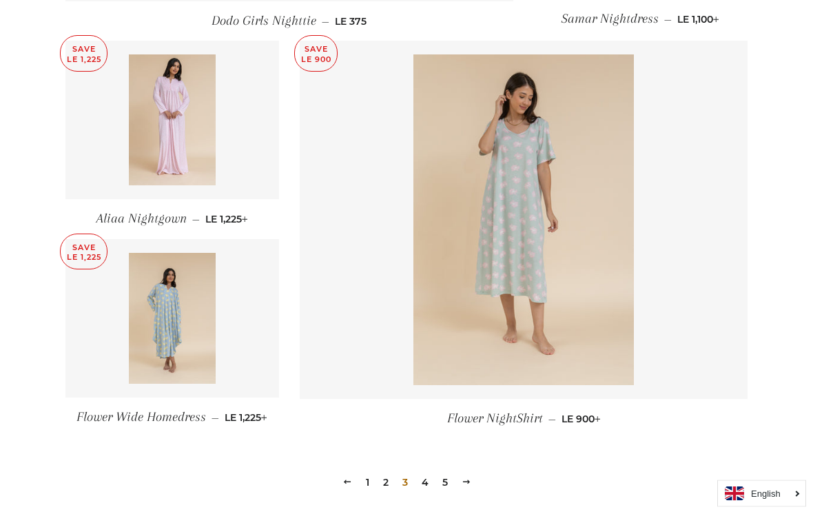
scroll to position [1750, 0]
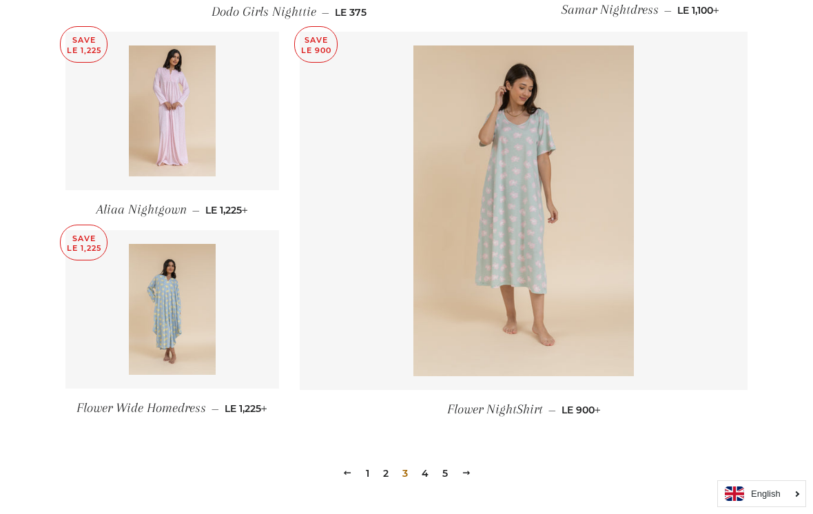
click at [422, 474] on link "4" at bounding box center [425, 473] width 18 height 21
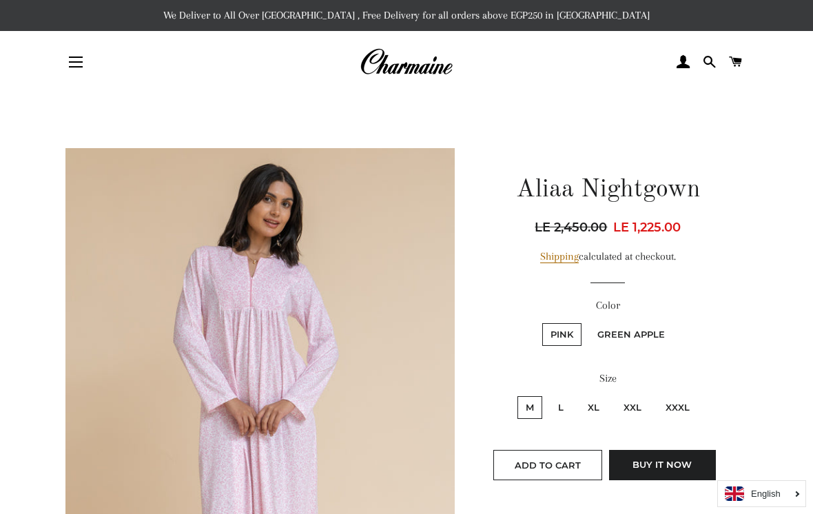
click at [645, 332] on label "Green Apple" at bounding box center [631, 334] width 84 height 23
click at [588, 322] on Apple "Green Apple" at bounding box center [587, 321] width 1 height 1
radio Apple "true"
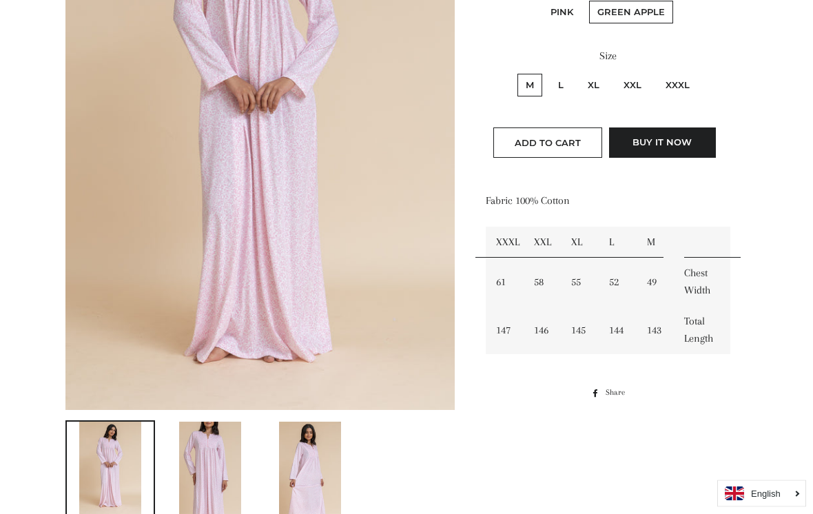
scroll to position [322, 0]
click at [211, 466] on img at bounding box center [210, 468] width 62 height 93
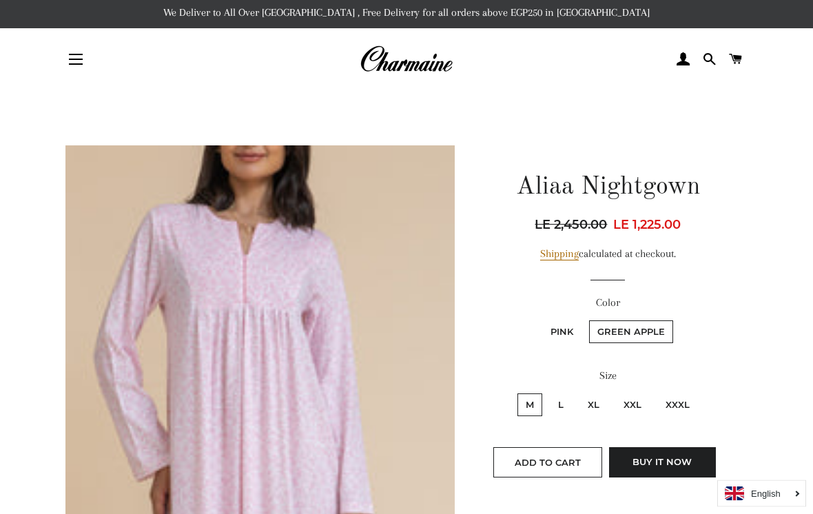
scroll to position [0, 0]
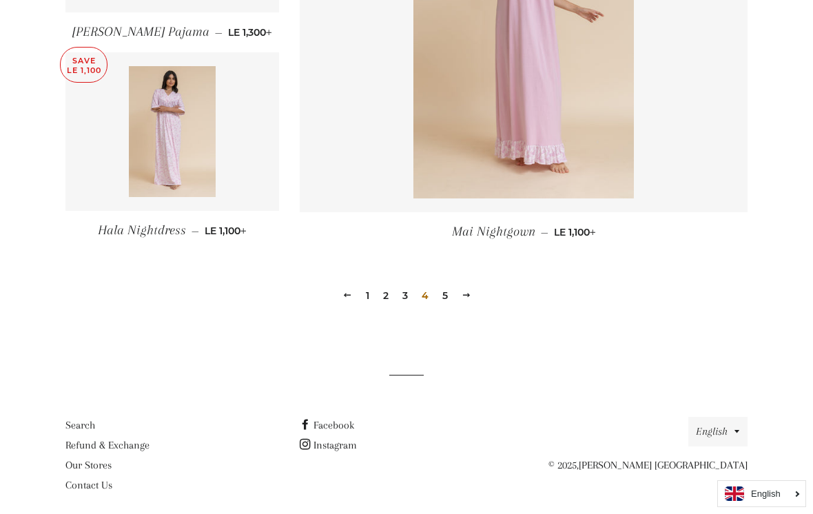
scroll to position [1927, 0]
click at [439, 295] on link "5" at bounding box center [445, 296] width 17 height 21
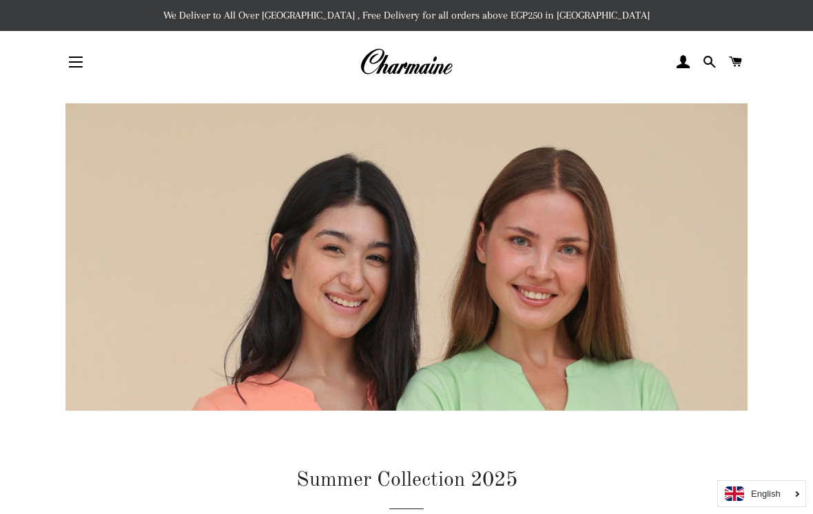
click at [75, 67] on button "Site navigation" at bounding box center [76, 62] width 34 height 34
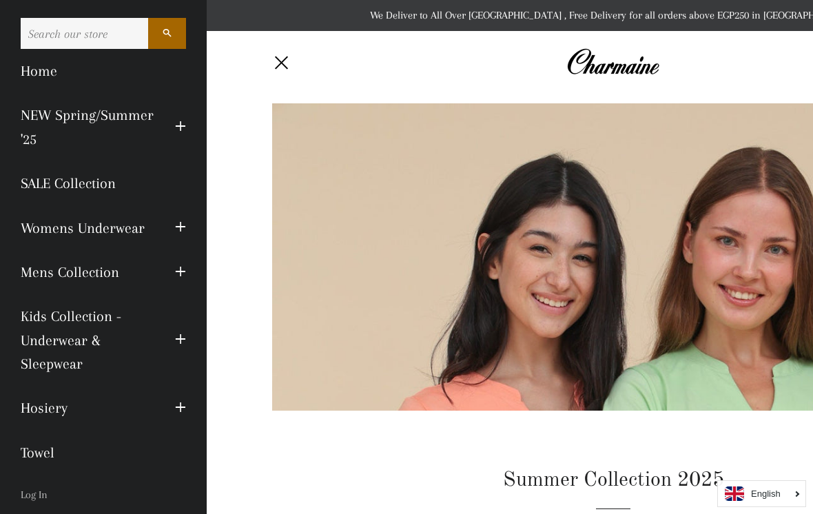
click at [95, 189] on link "SALE Collection" at bounding box center [103, 183] width 186 height 44
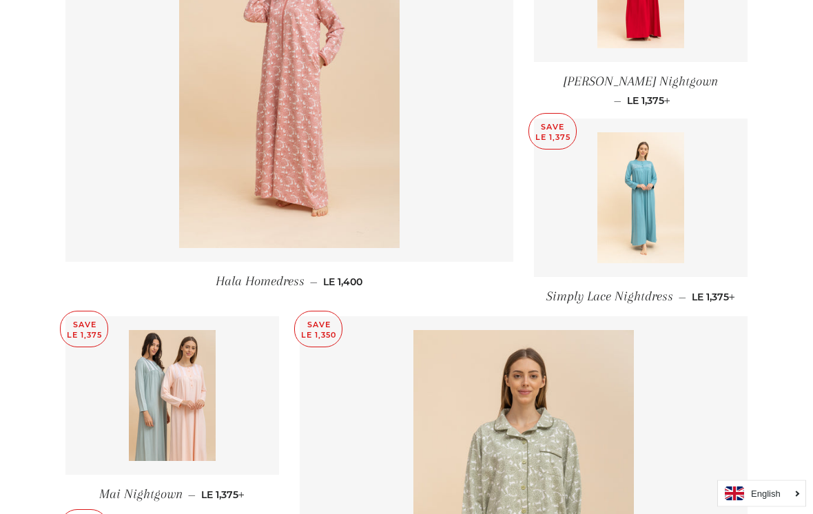
scroll to position [1533, 0]
click at [168, 371] on img at bounding box center [172, 395] width 87 height 131
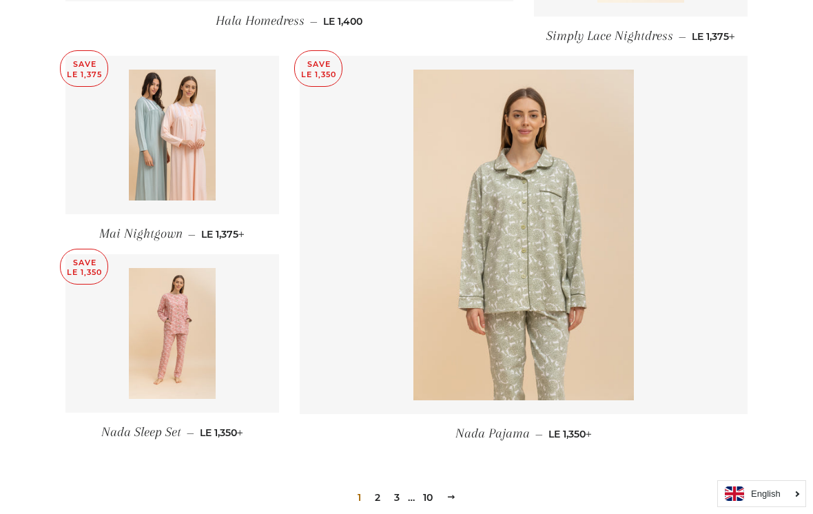
scroll to position [1785, 0]
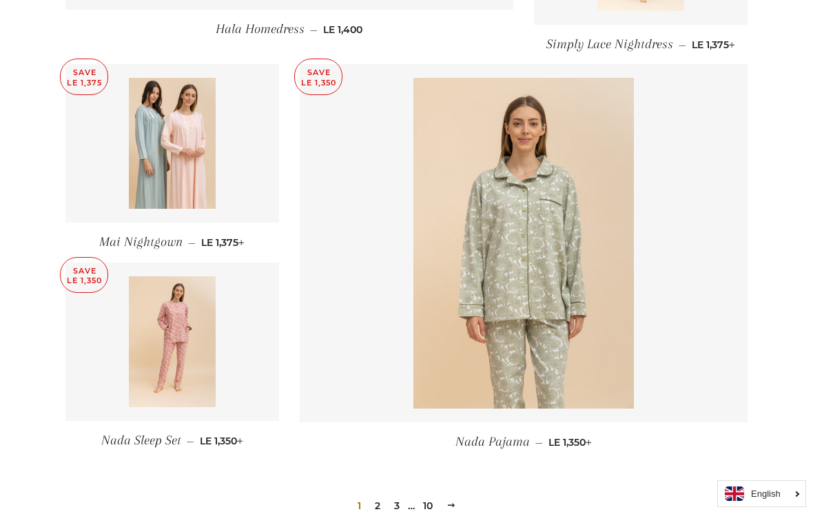
click at [370, 495] on link "2" at bounding box center [377, 505] width 17 height 21
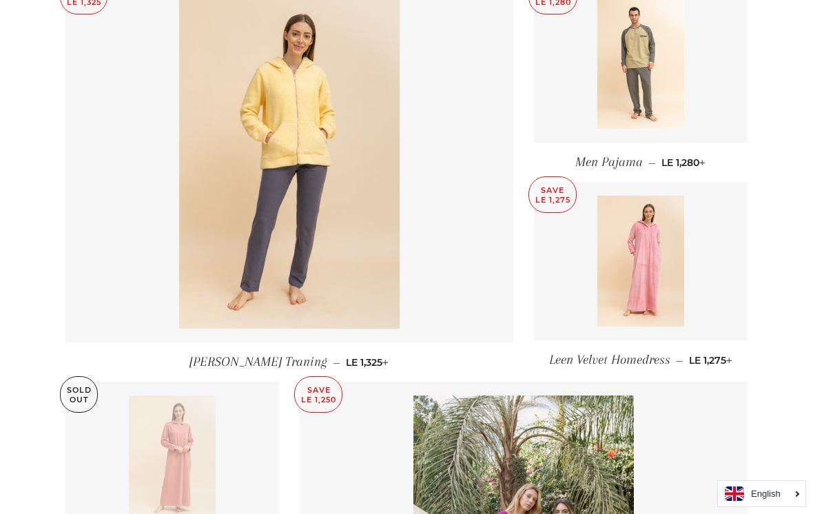
scroll to position [604, 0]
click img
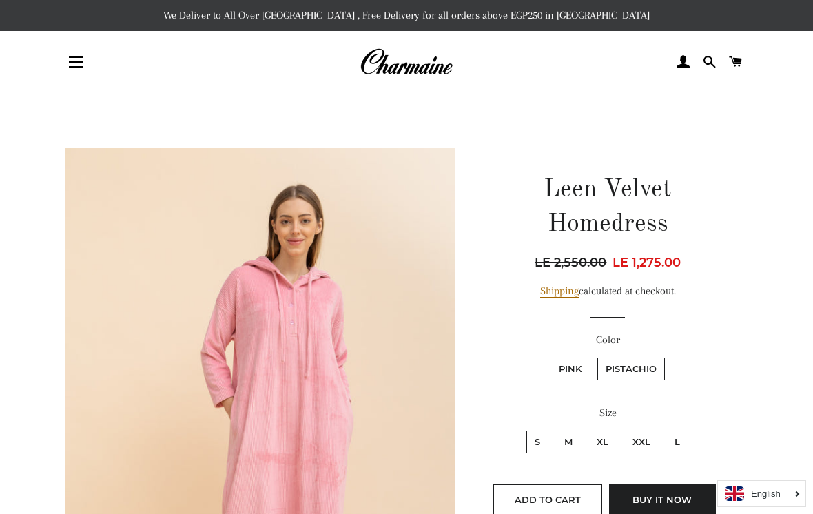
click at [393, 377] on img at bounding box center [259, 439] width 389 height 583
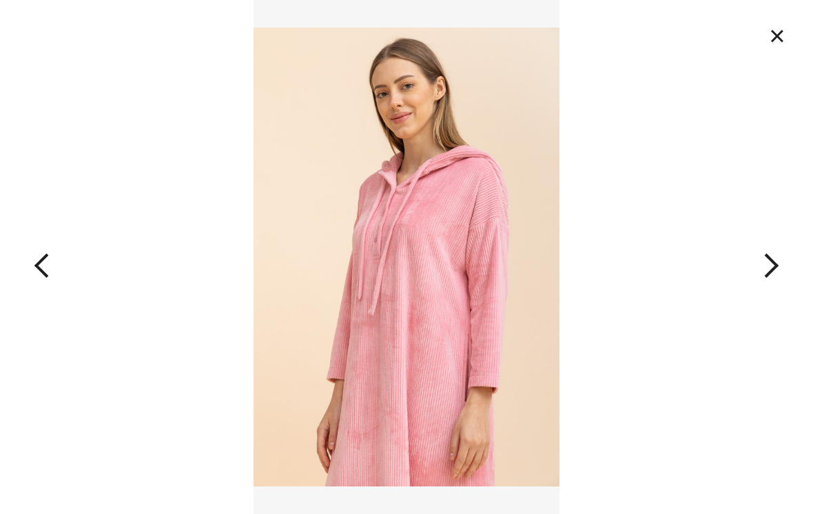
click at [764, 25] on button "×" at bounding box center [777, 36] width 30 height 30
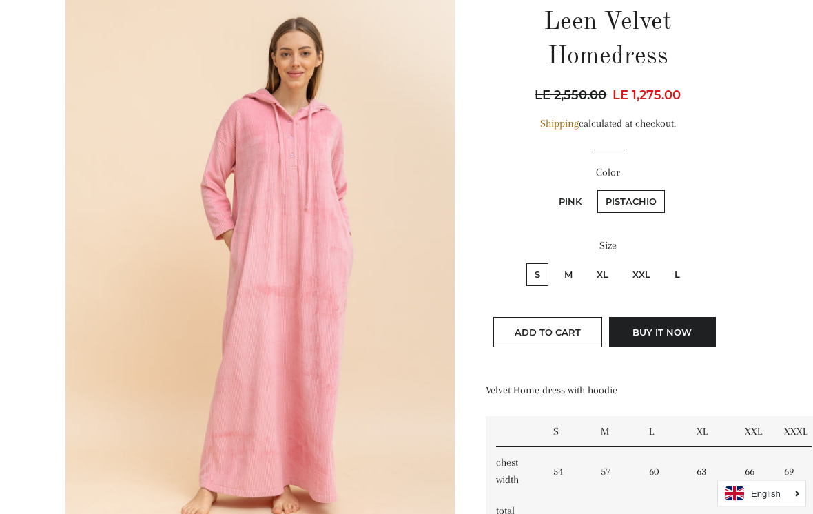
scroll to position [167, 0]
click at [570, 201] on label "Pink" at bounding box center [569, 201] width 39 height 23
click at [549, 189] on input "Pink" at bounding box center [548, 188] width 1 height 1
radio input "true"
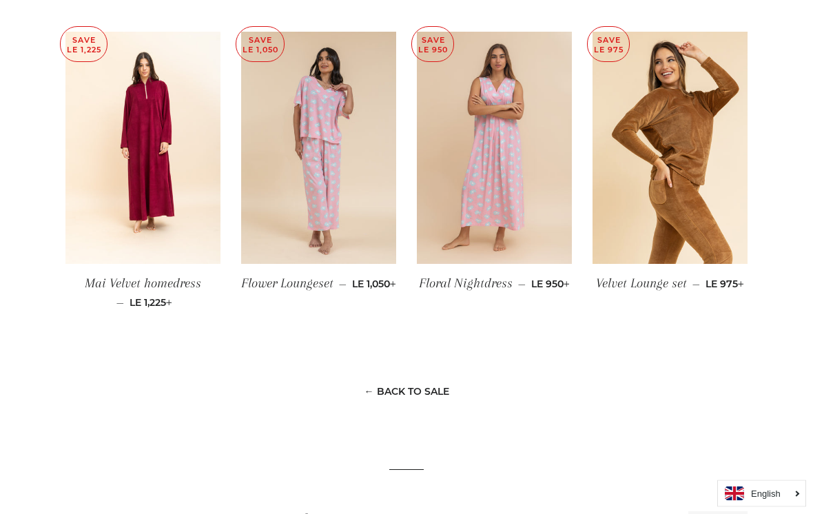
scroll to position [1179, 0]
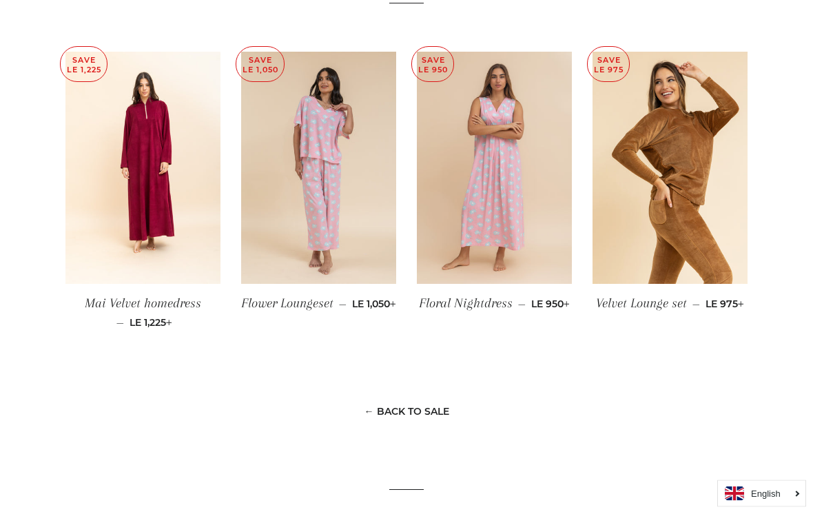
click at [701, 233] on img at bounding box center [669, 168] width 155 height 233
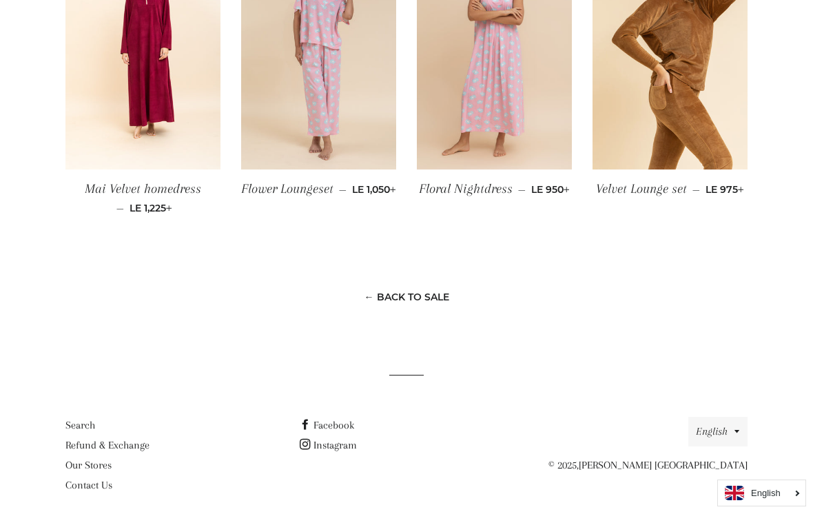
scroll to position [1292, 0]
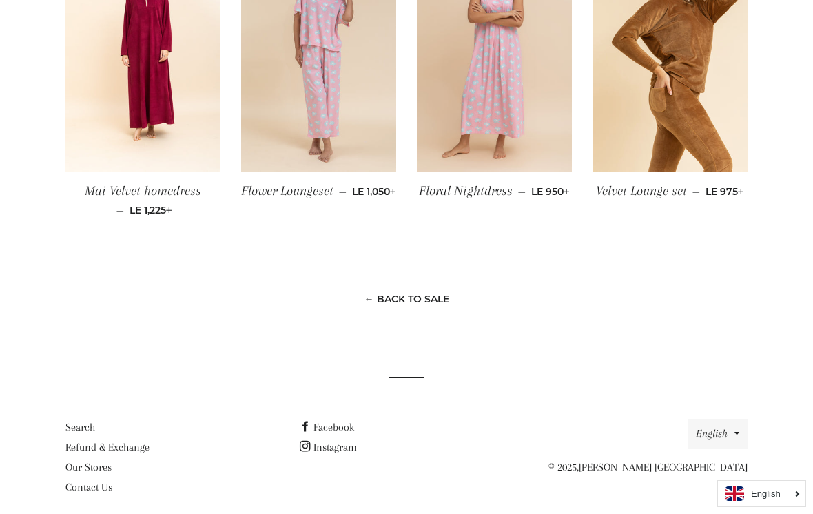
click at [440, 300] on link "← Back to SALE" at bounding box center [406, 299] width 85 height 12
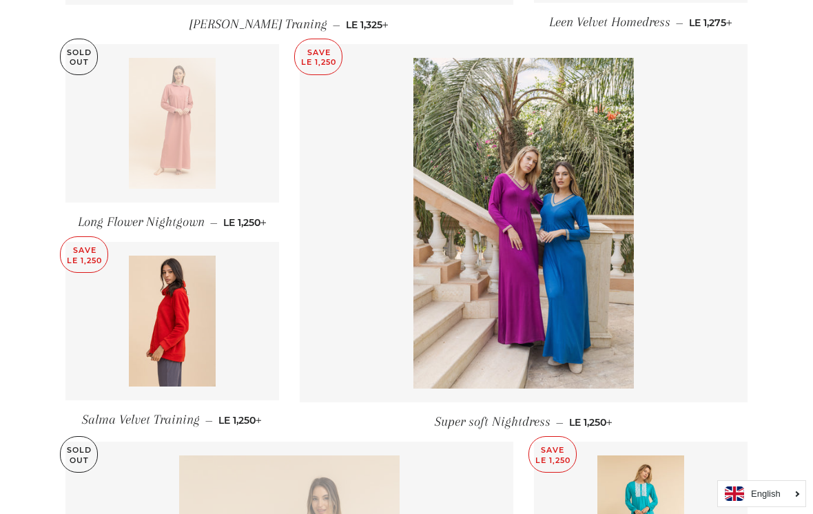
scroll to position [942, 0]
click at [573, 322] on img at bounding box center [523, 224] width 220 height 331
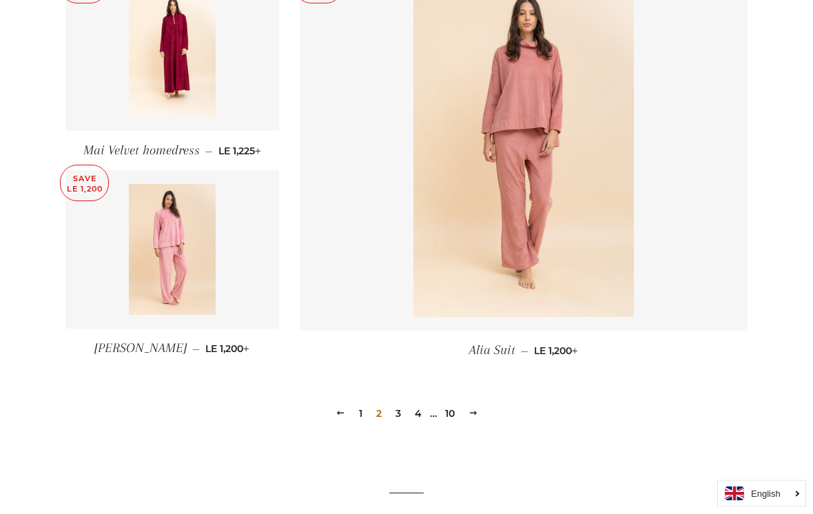
scroll to position [1847, 0]
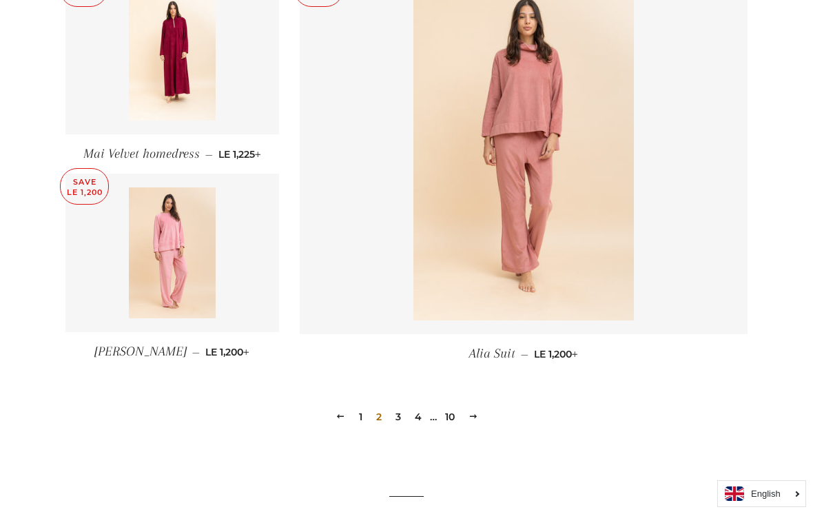
click at [396, 415] on link "3" at bounding box center [398, 416] width 17 height 21
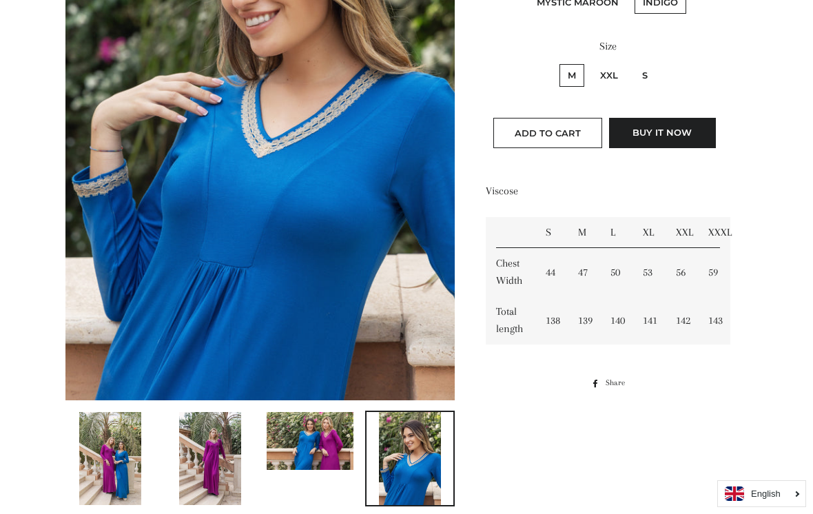
scroll to position [335, 0]
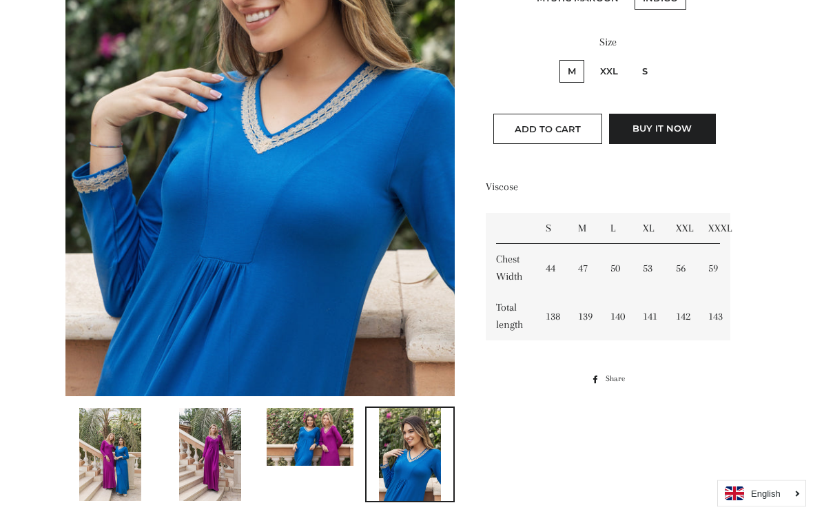
click at [422, 466] on img at bounding box center [410, 454] width 62 height 93
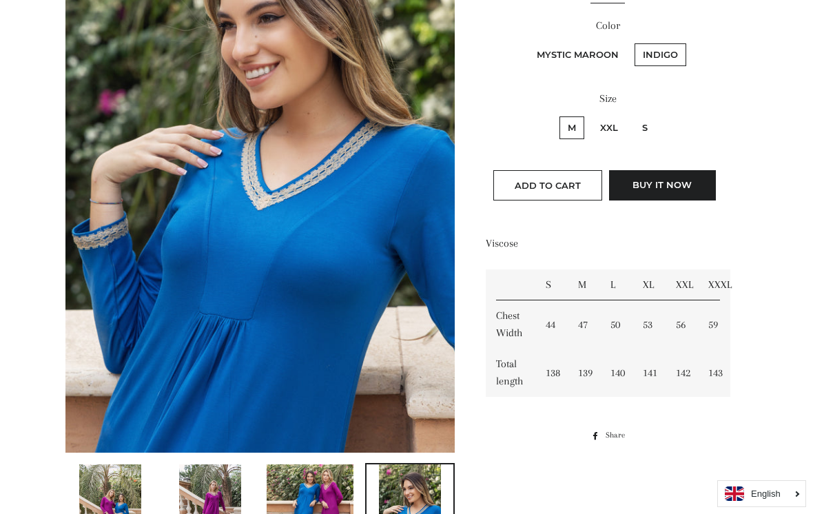
scroll to position [264, 0]
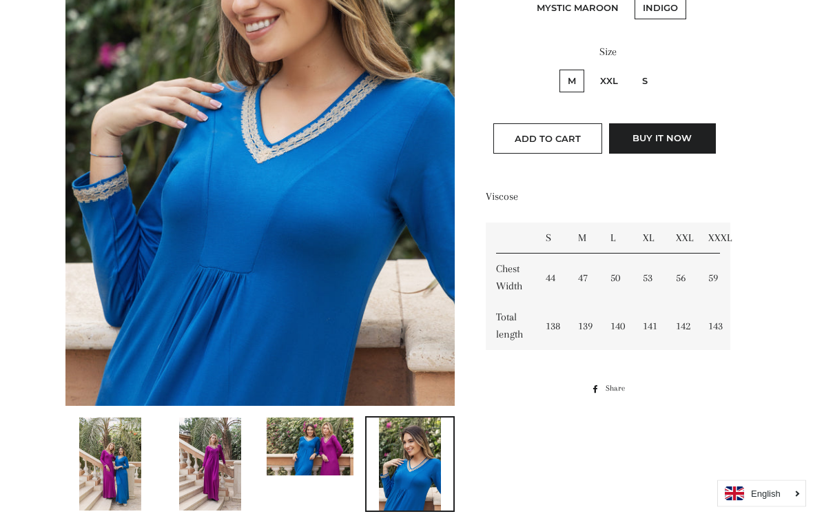
click at [330, 449] on img at bounding box center [310, 447] width 87 height 58
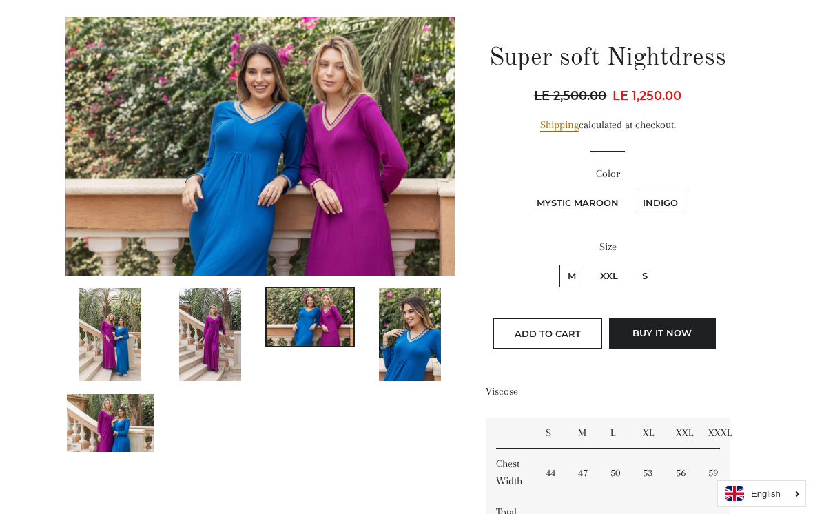
scroll to position [131, 0]
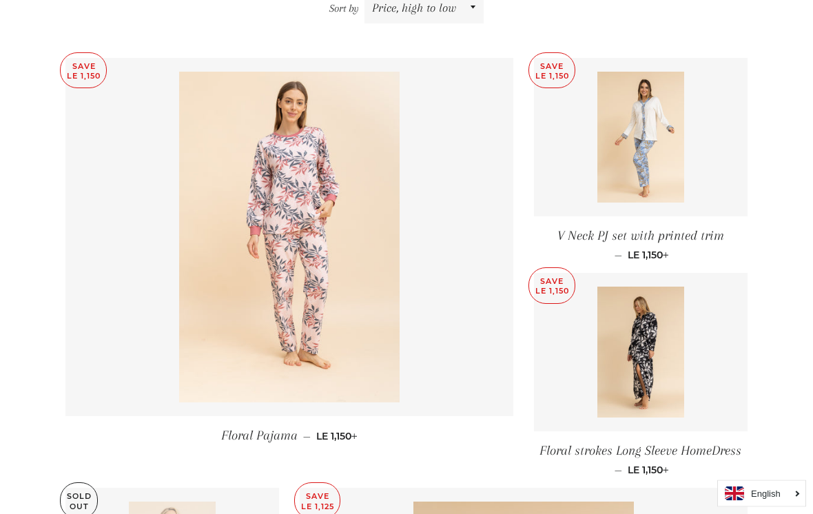
scroll to position [534, 0]
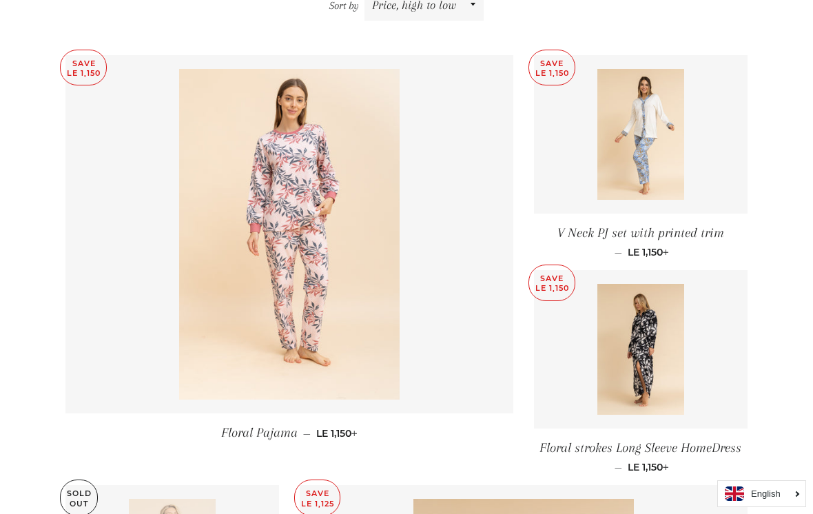
click at [650, 343] on img at bounding box center [640, 349] width 87 height 131
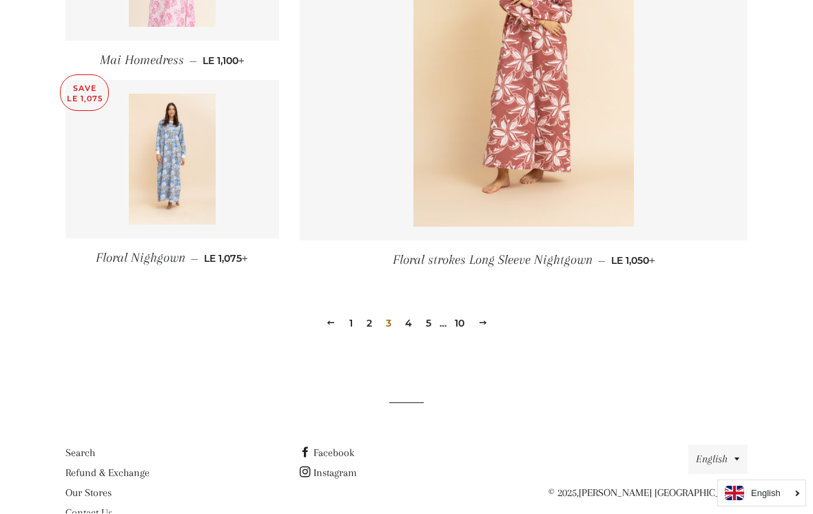
scroll to position [1981, 0]
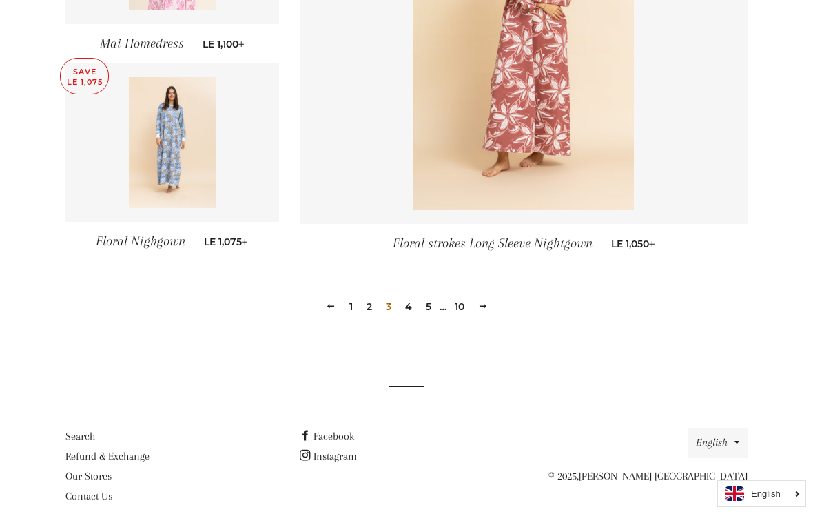
click at [402, 296] on link "4" at bounding box center [409, 306] width 18 height 21
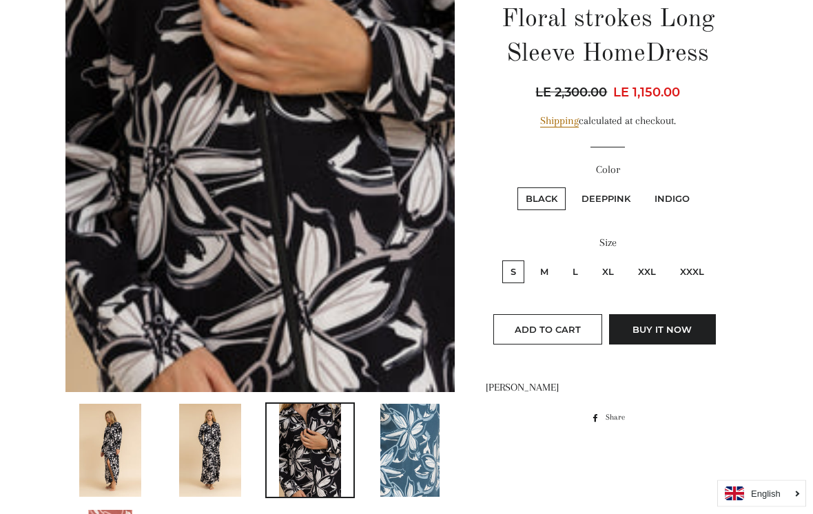
scroll to position [342, 0]
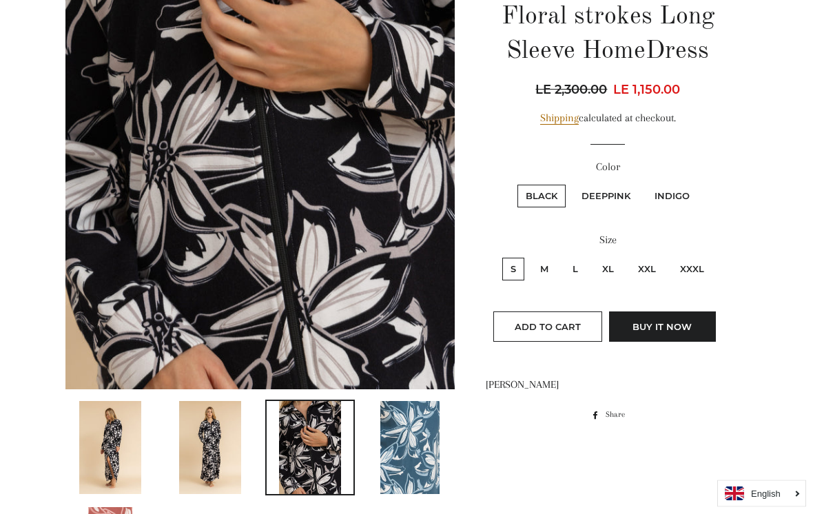
click at [116, 441] on img at bounding box center [110, 448] width 62 height 93
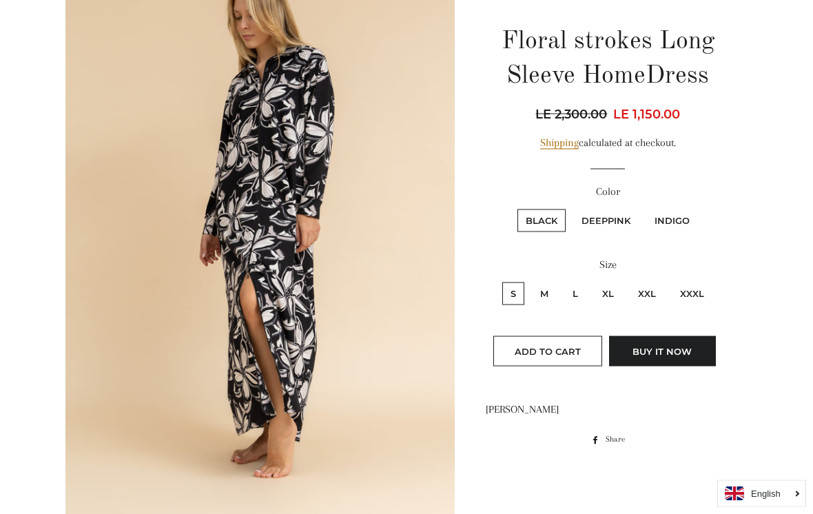
click at [375, 311] on img at bounding box center [259, 223] width 389 height 583
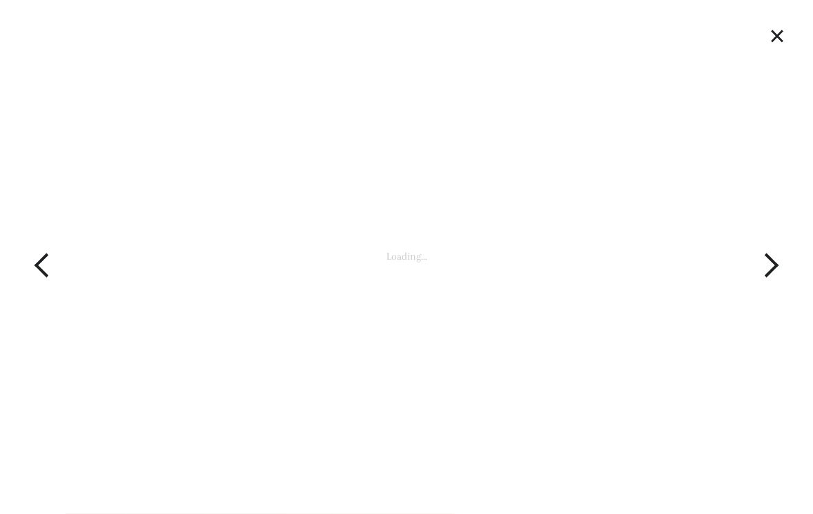
scroll to position [217, 0]
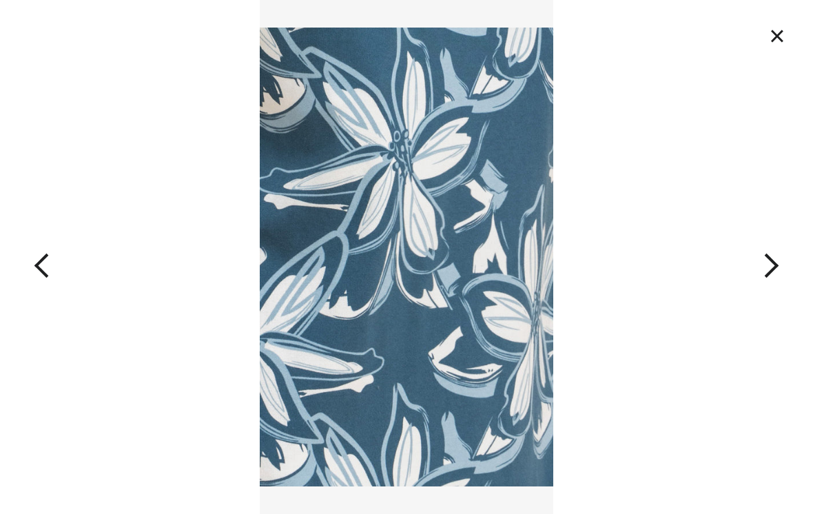
click at [765, 35] on button "×" at bounding box center [777, 36] width 30 height 30
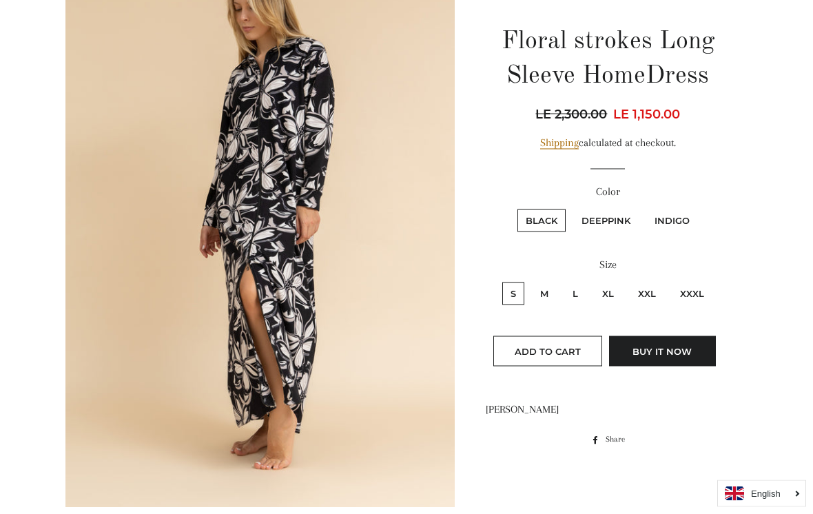
scroll to position [211, 0]
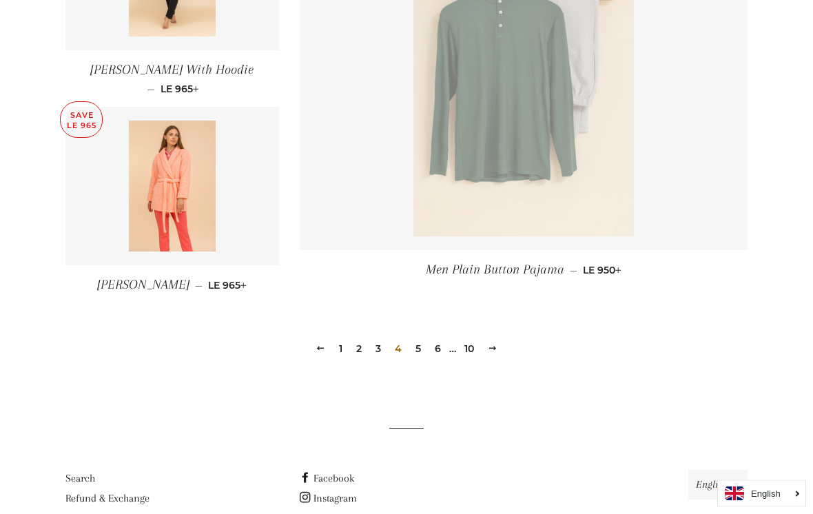
scroll to position [1934, 0]
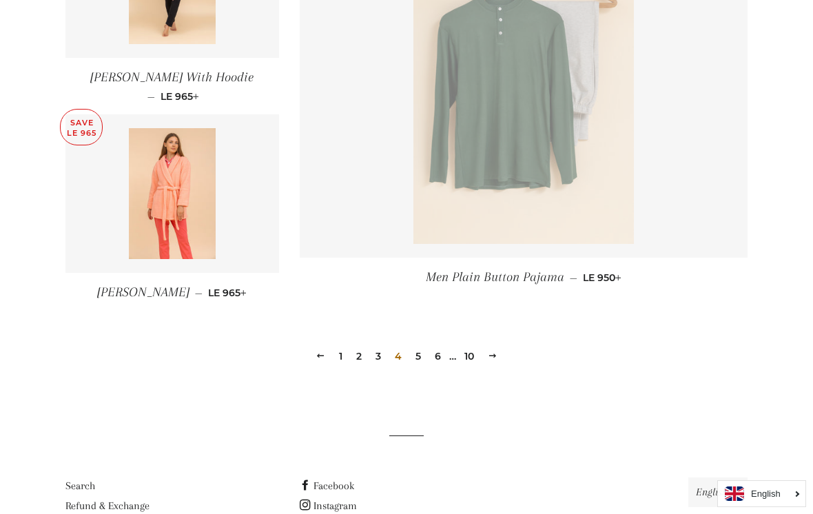
click at [416, 352] on link "5" at bounding box center [418, 356] width 17 height 21
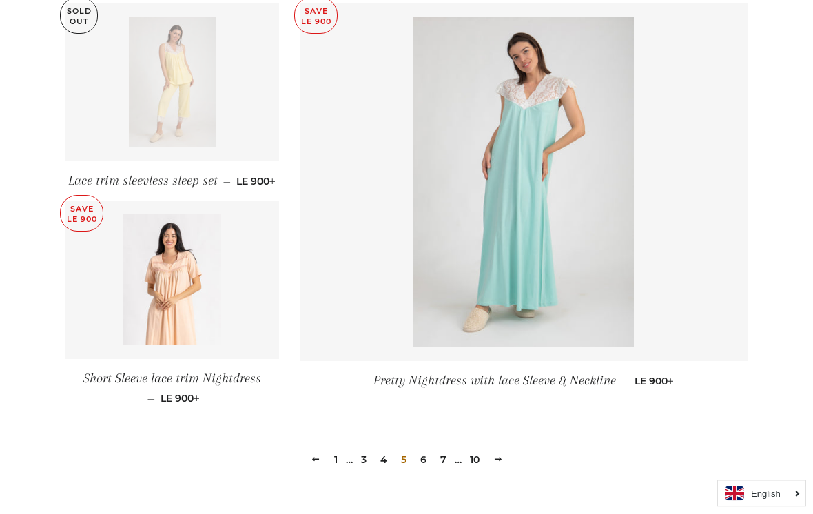
scroll to position [1859, 0]
click at [419, 457] on link "6" at bounding box center [423, 459] width 17 height 21
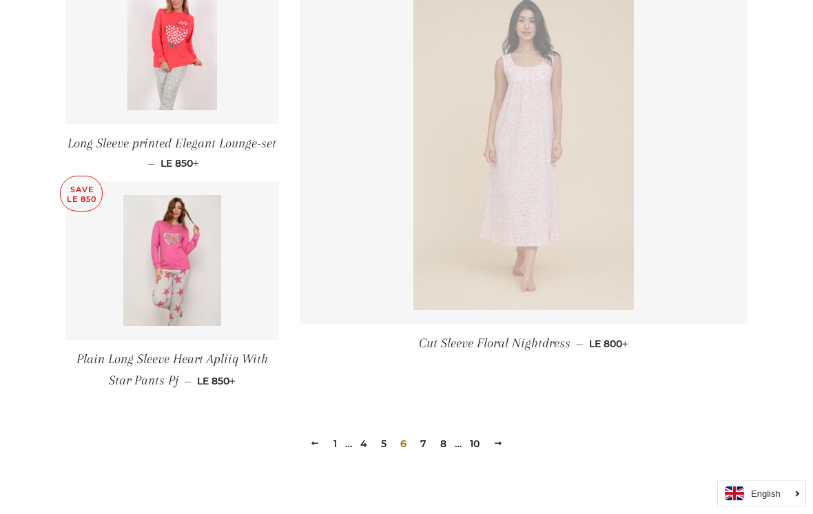
scroll to position [1883, 0]
click at [422, 443] on link "7" at bounding box center [423, 444] width 17 height 21
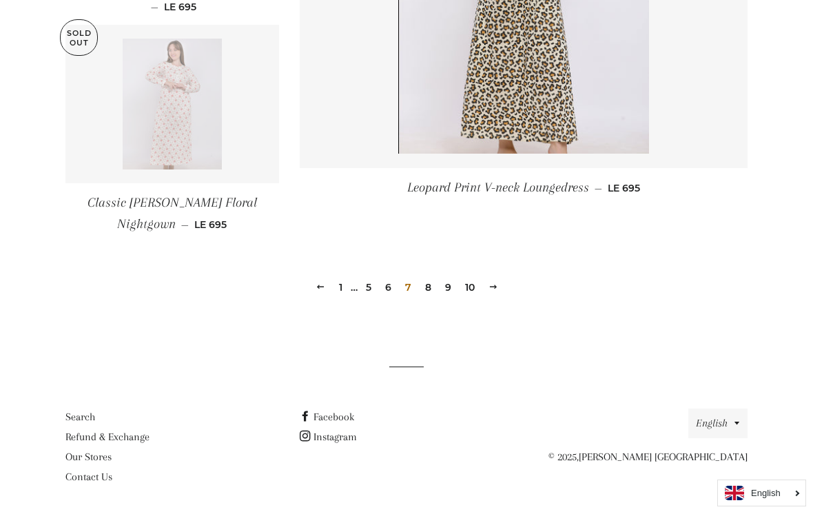
scroll to position [1986, 0]
click at [427, 299] on link "8" at bounding box center [427, 288] width 17 height 21
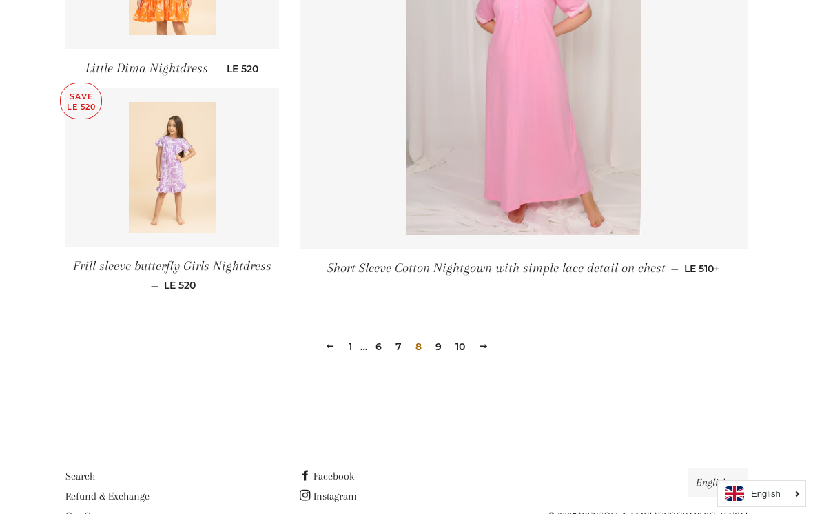
scroll to position [1918, 0]
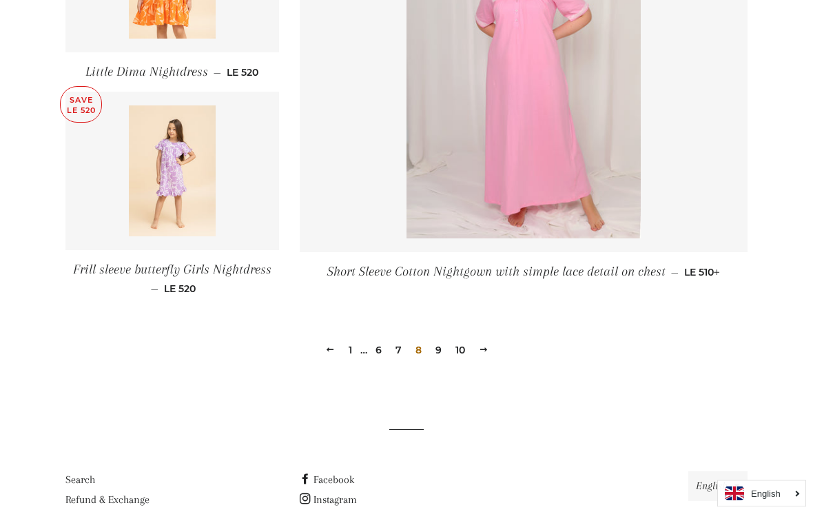
click at [439, 349] on link "9" at bounding box center [438, 350] width 17 height 21
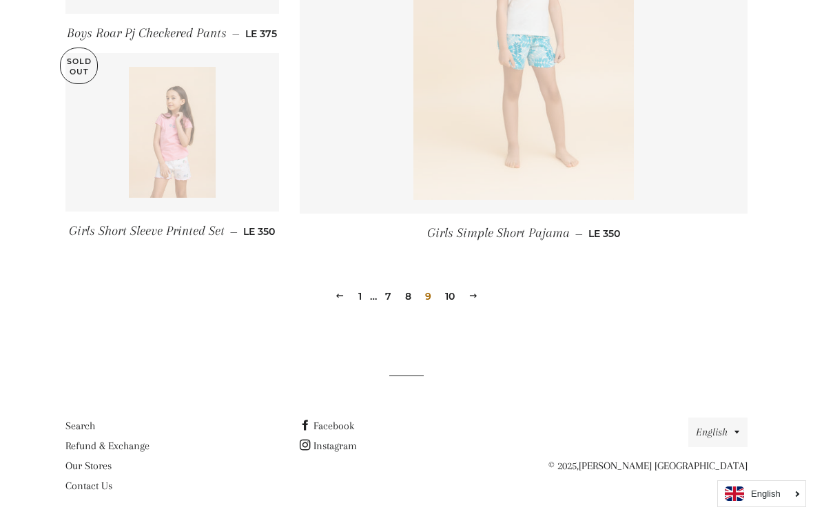
scroll to position [1978, 0]
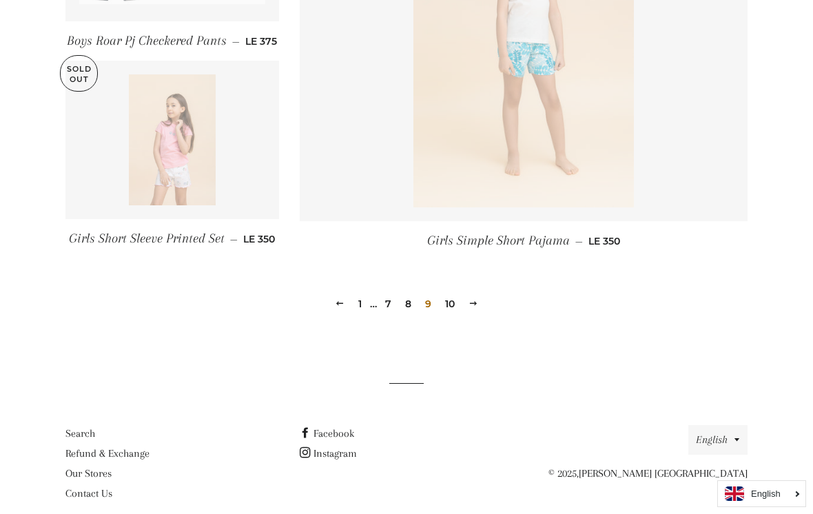
click at [446, 313] on link "10" at bounding box center [449, 303] width 21 height 21
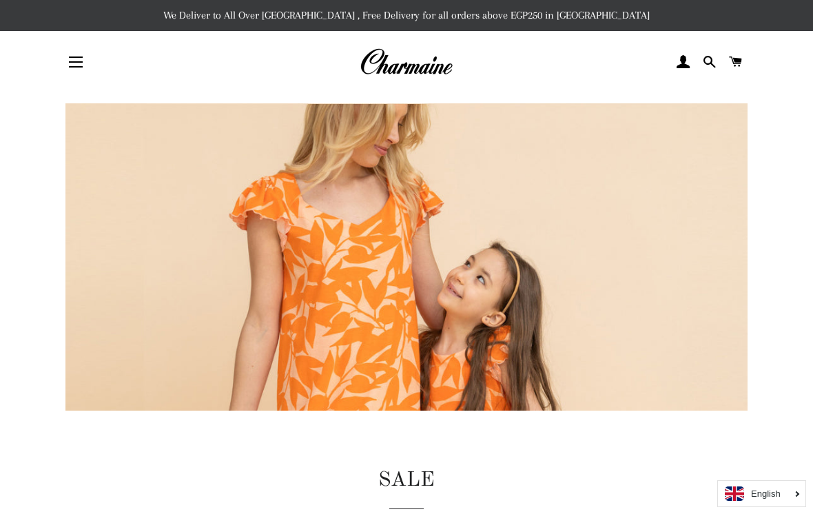
click at [74, 67] on button "Site navigation" at bounding box center [76, 62] width 34 height 34
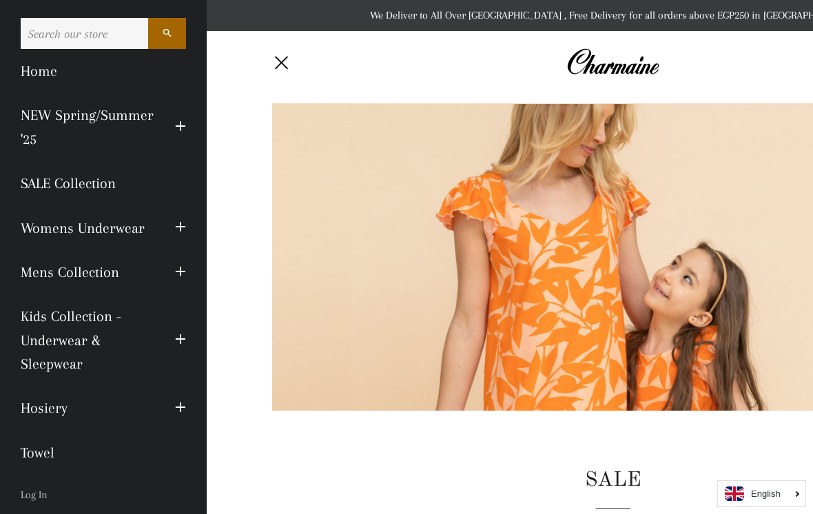
click at [85, 121] on link "NEW Spring/Summer '25" at bounding box center [87, 127] width 154 height 68
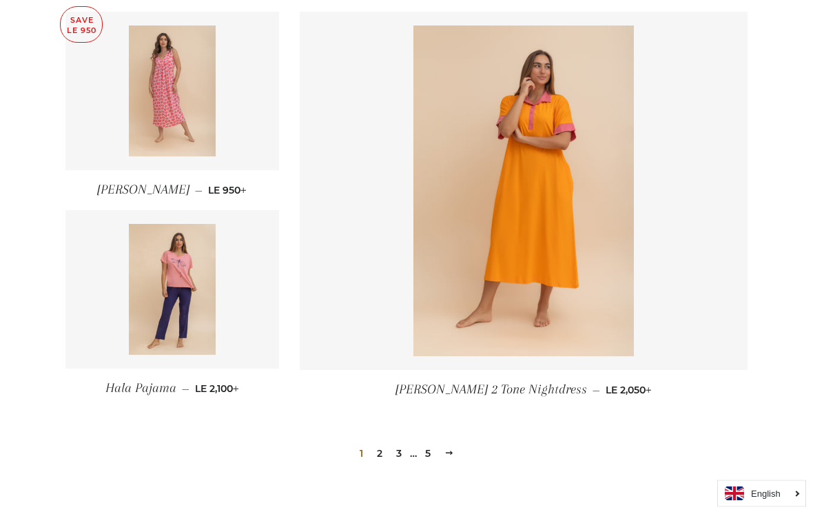
scroll to position [1776, 0]
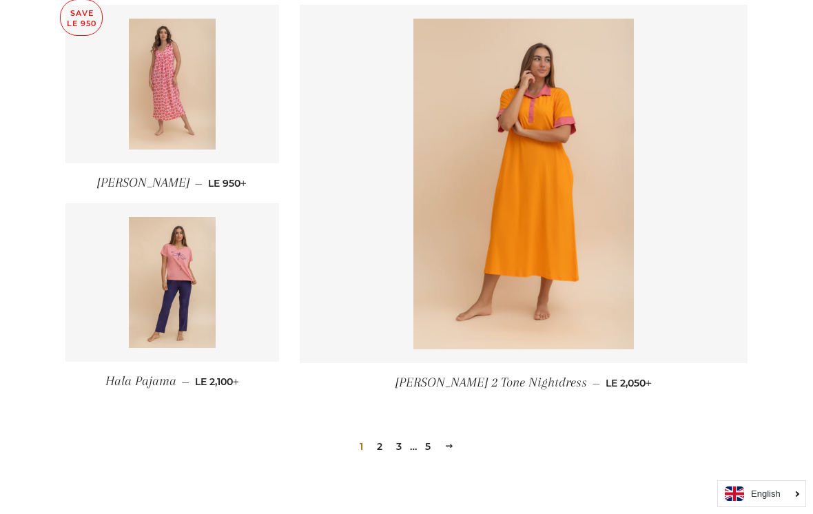
click at [375, 448] on link "2" at bounding box center [379, 446] width 17 height 21
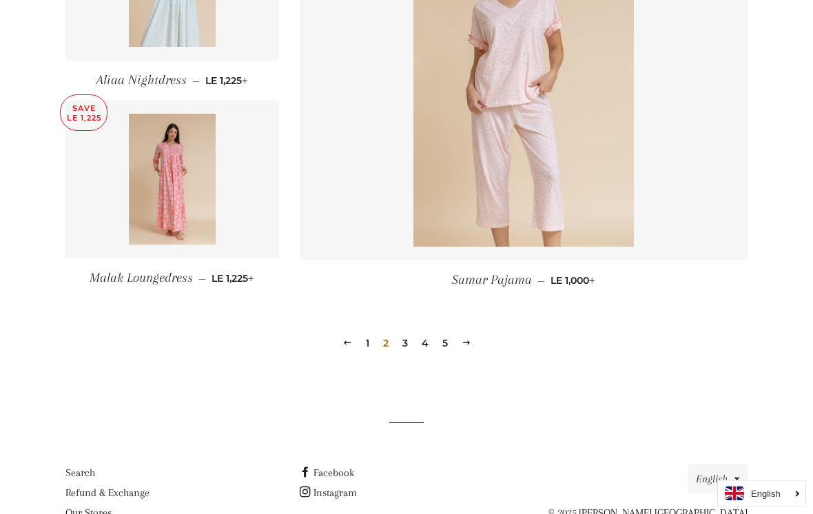
scroll to position [1949, 0]
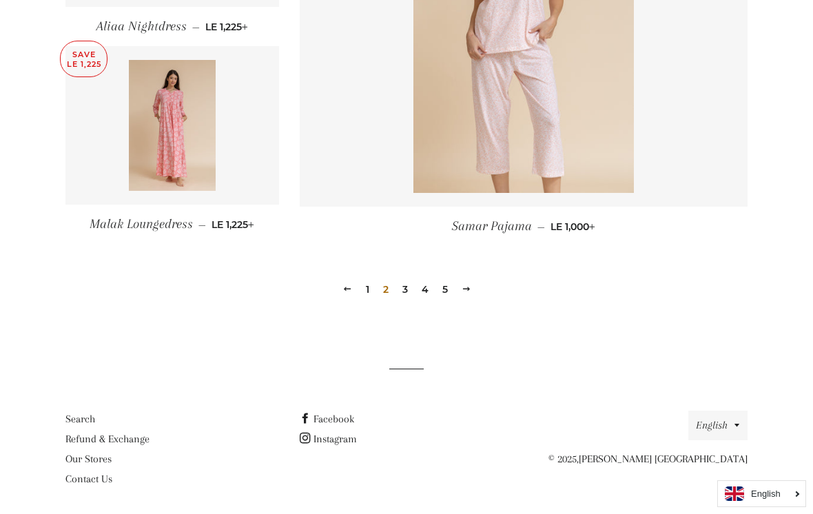
click at [402, 289] on link "3" at bounding box center [405, 289] width 17 height 21
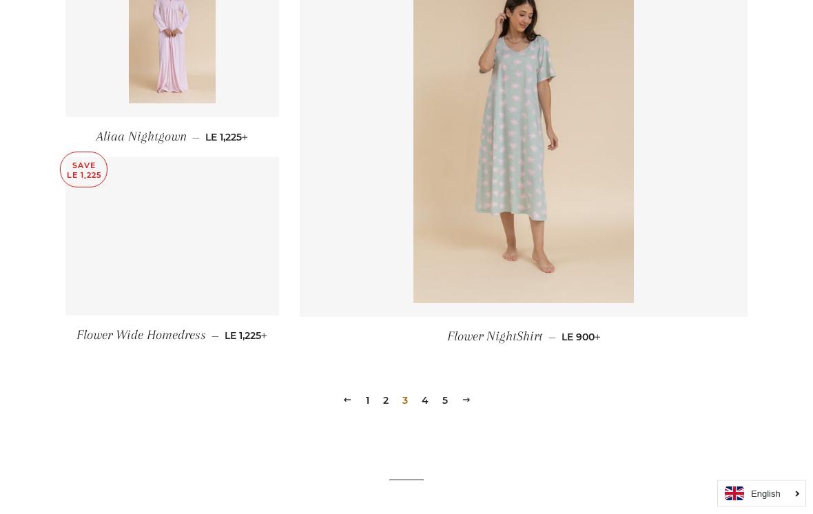
scroll to position [1827, 0]
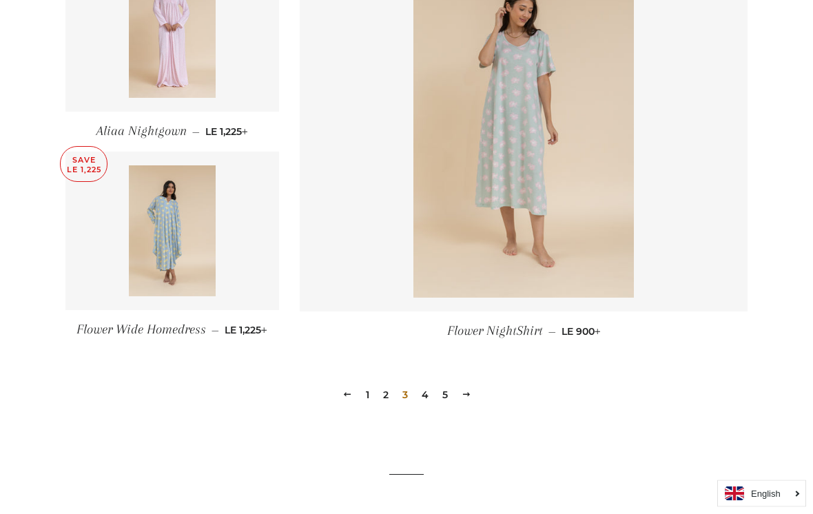
click at [422, 394] on link "4" at bounding box center [425, 395] width 18 height 21
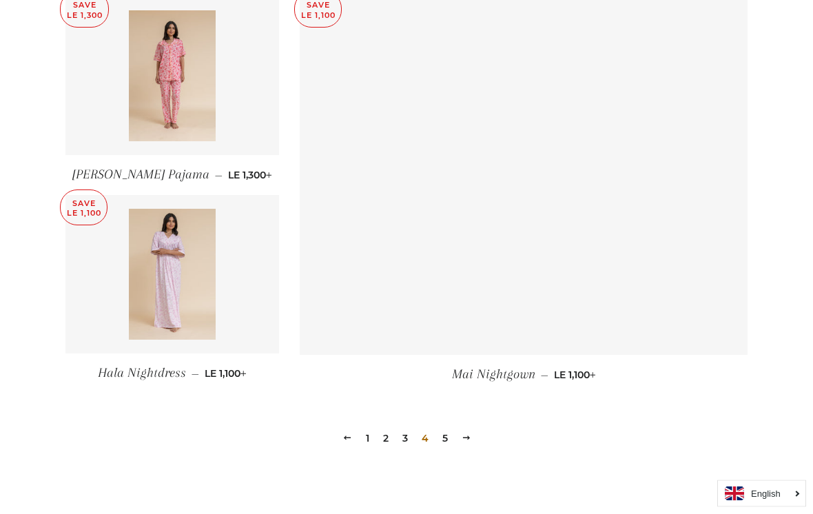
scroll to position [1785, 0]
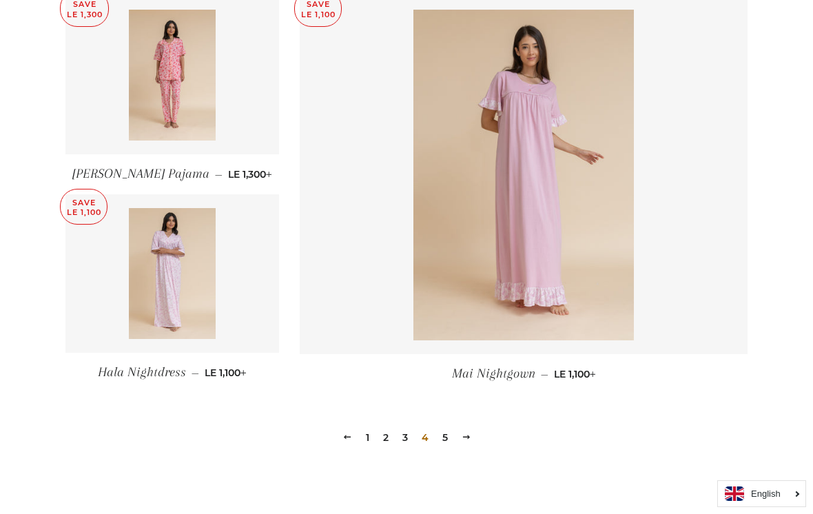
click at [441, 439] on link "5" at bounding box center [445, 437] width 17 height 21
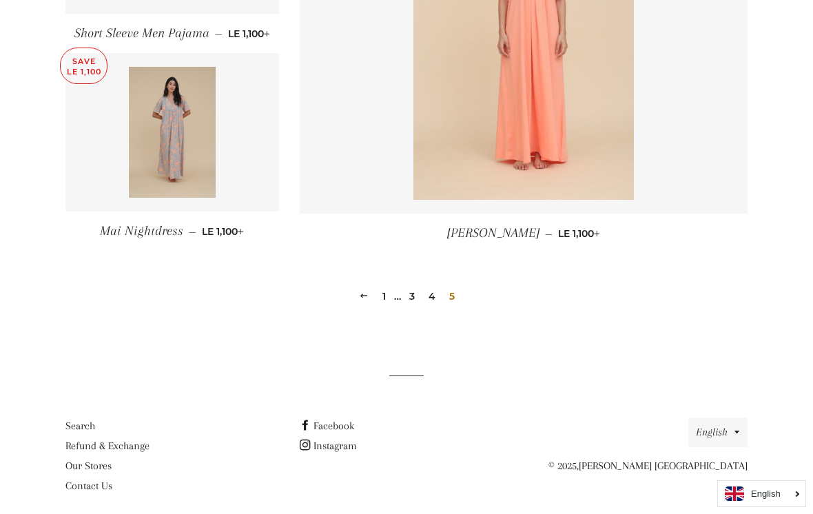
scroll to position [1127, 0]
